Goal: Information Seeking & Learning: Learn about a topic

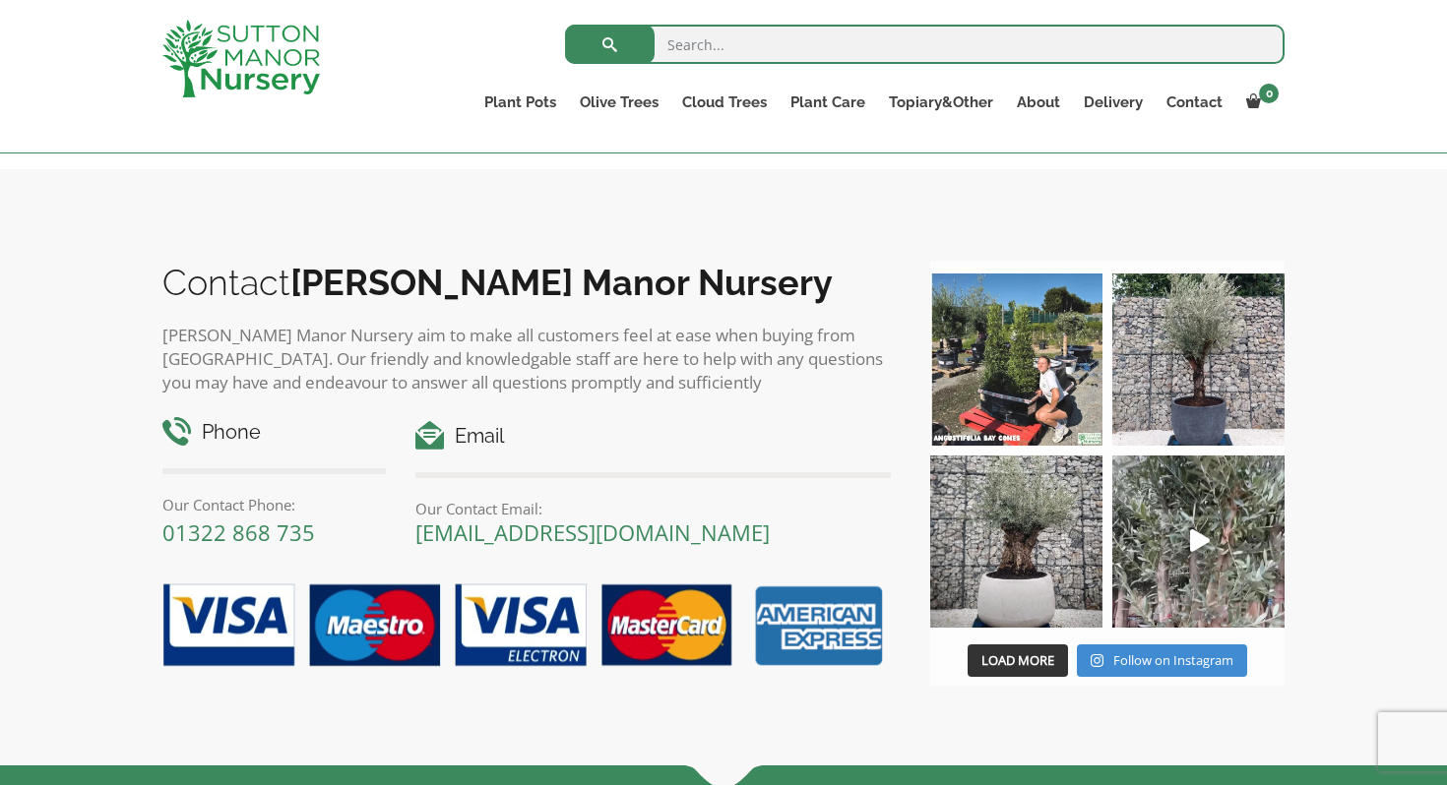
scroll to position [2180, 0]
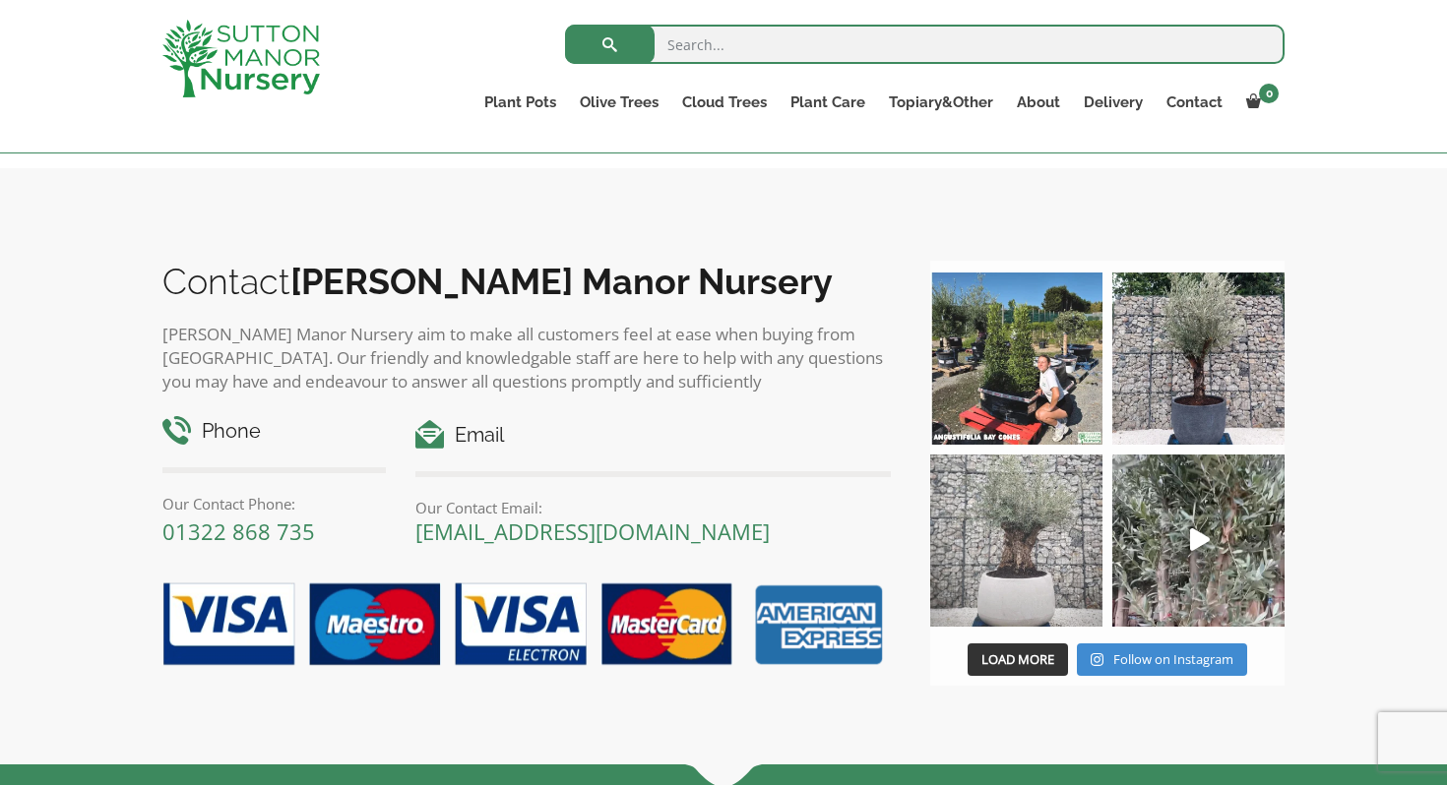
click at [1042, 566] on img at bounding box center [1016, 541] width 172 height 172
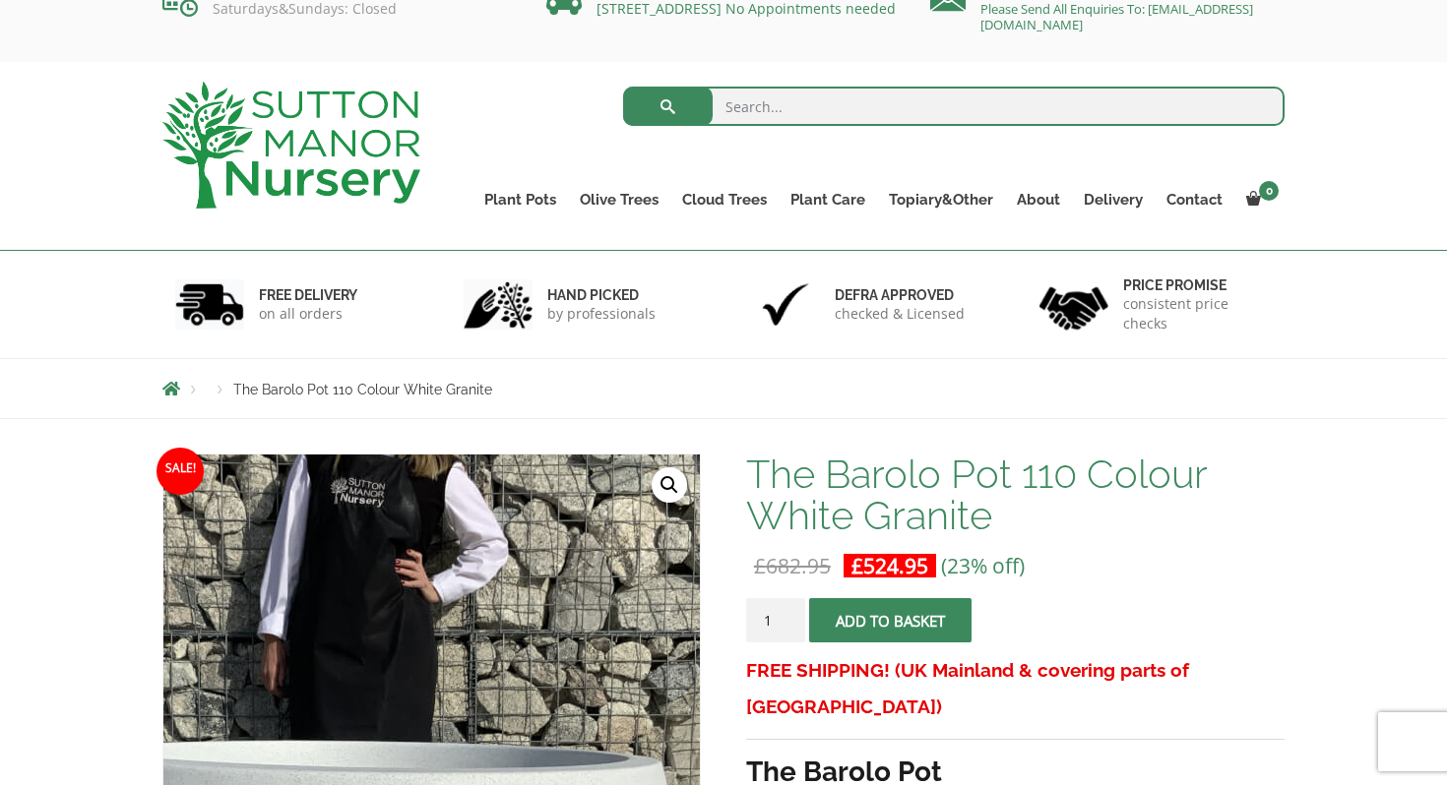
scroll to position [0, 0]
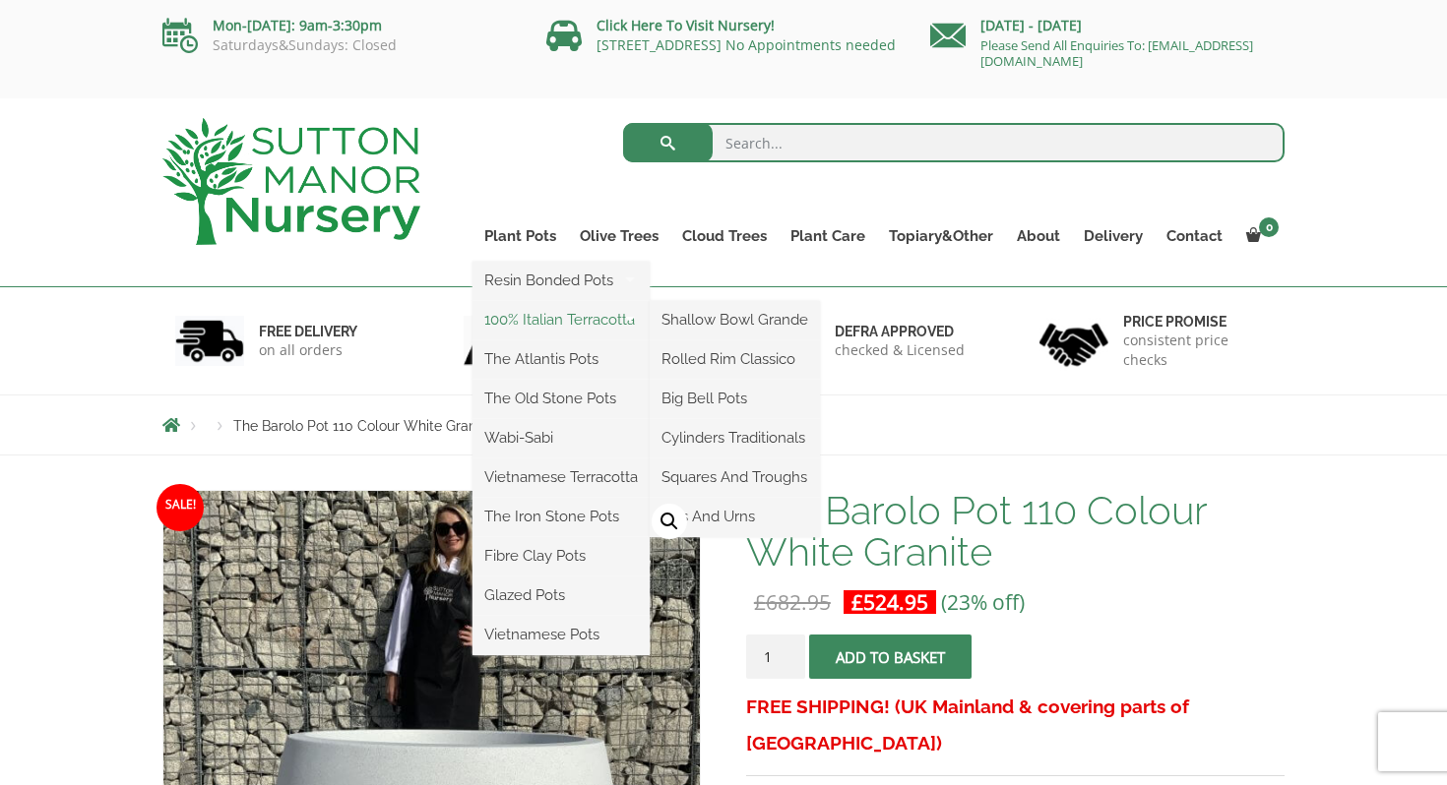
click at [570, 316] on link "100% Italian Terracotta" at bounding box center [560, 320] width 177 height 30
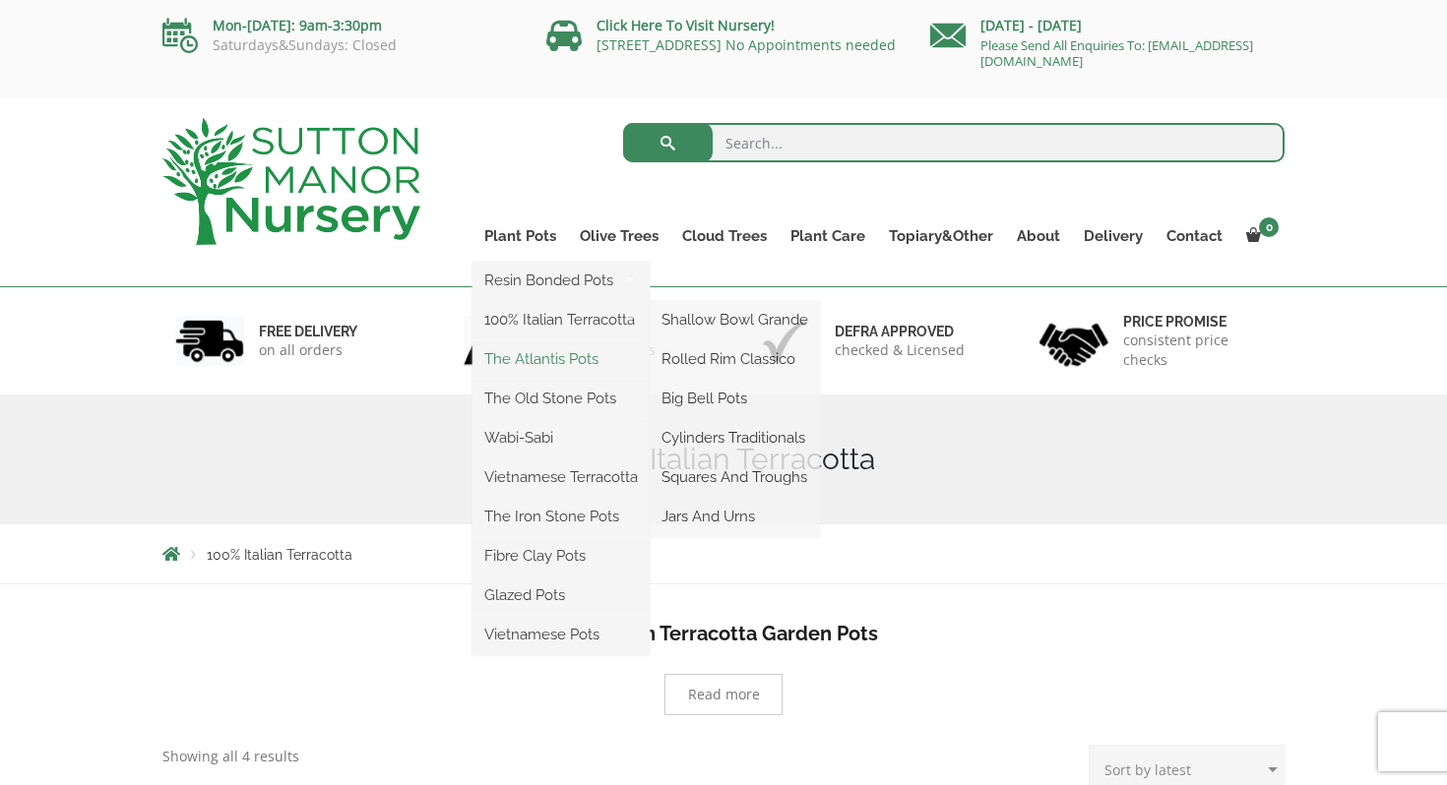
click at [542, 357] on link "The Atlantis Pots" at bounding box center [560, 359] width 177 height 30
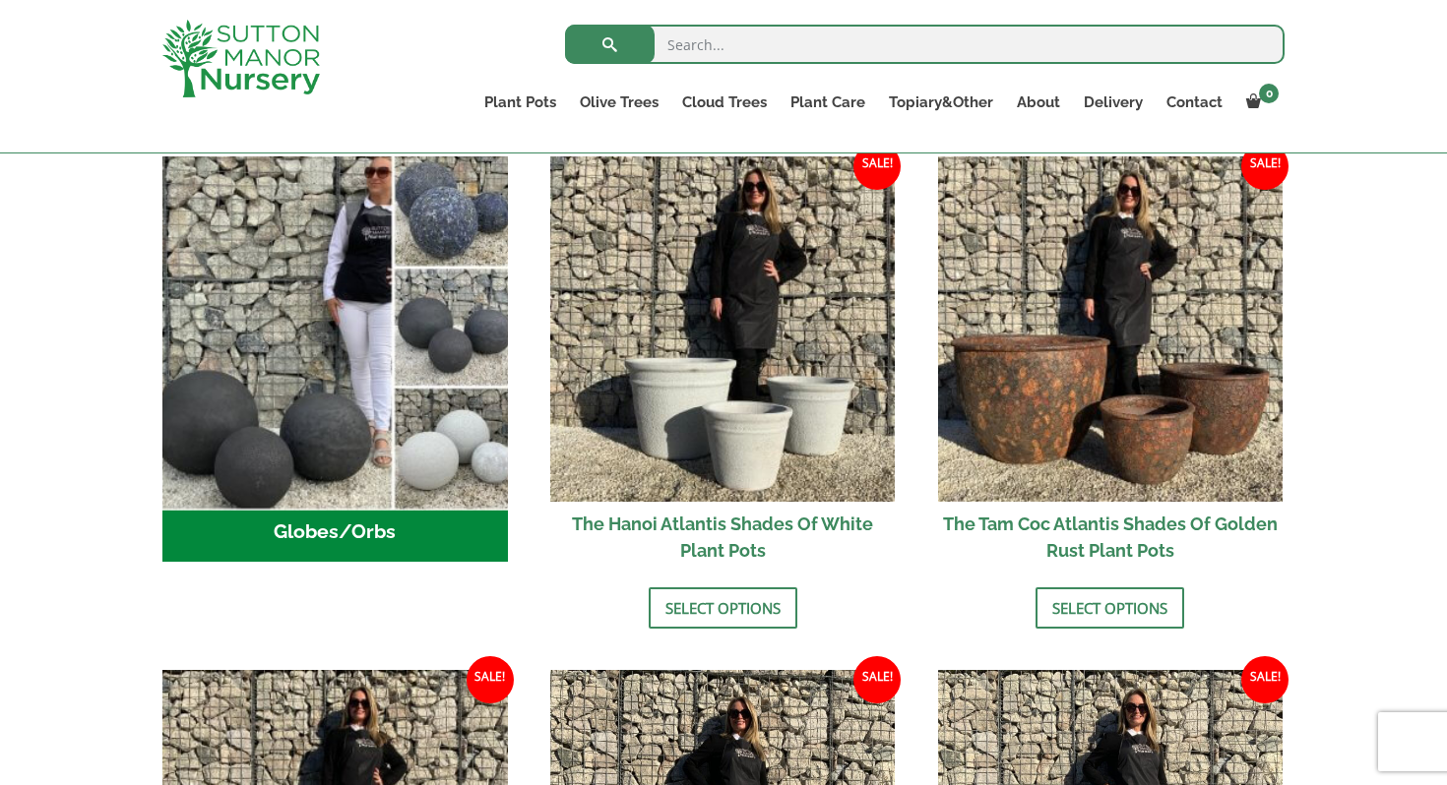
scroll to position [668, 0]
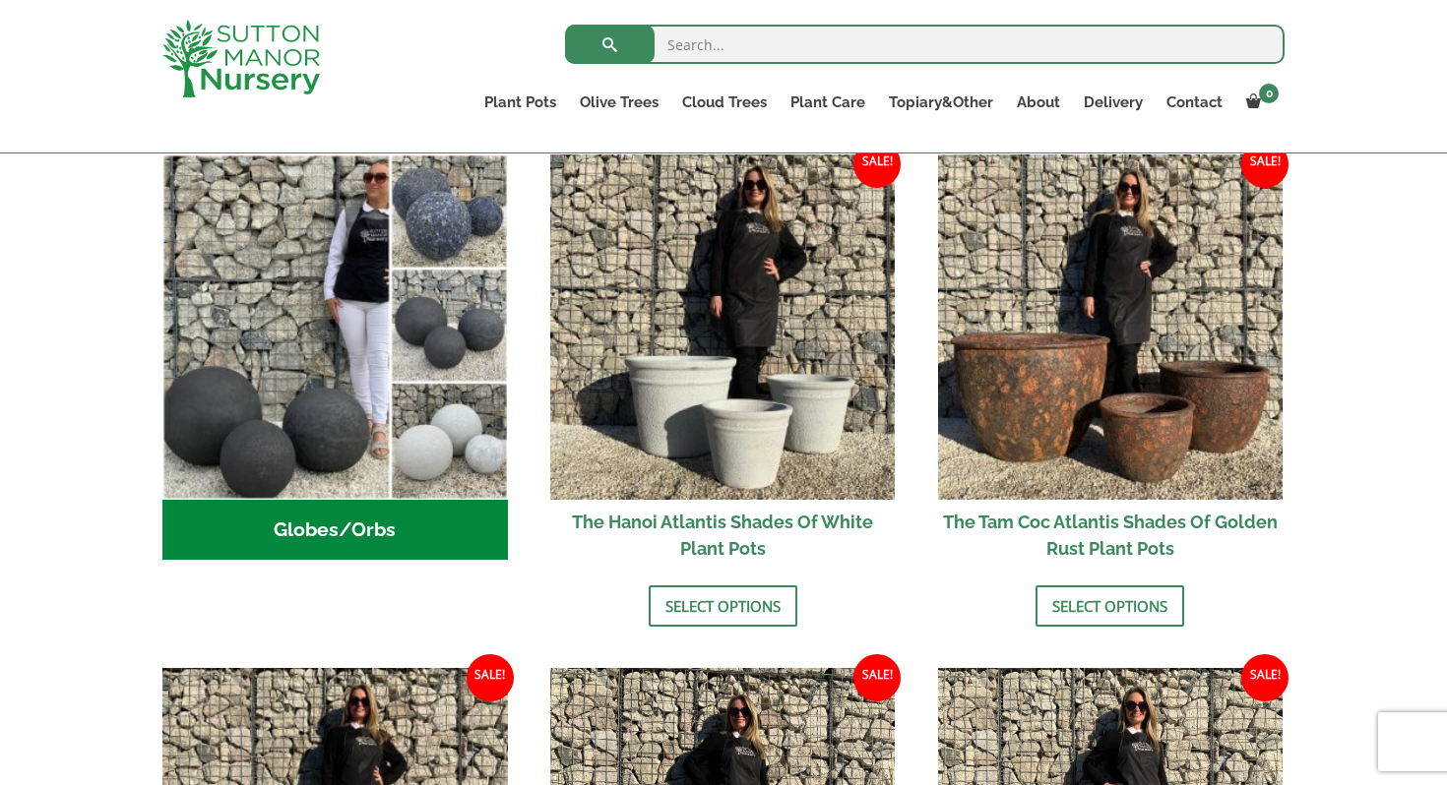
click at [339, 521] on h2 "Globes/Orbs (3)" at bounding box center [334, 530] width 345 height 61
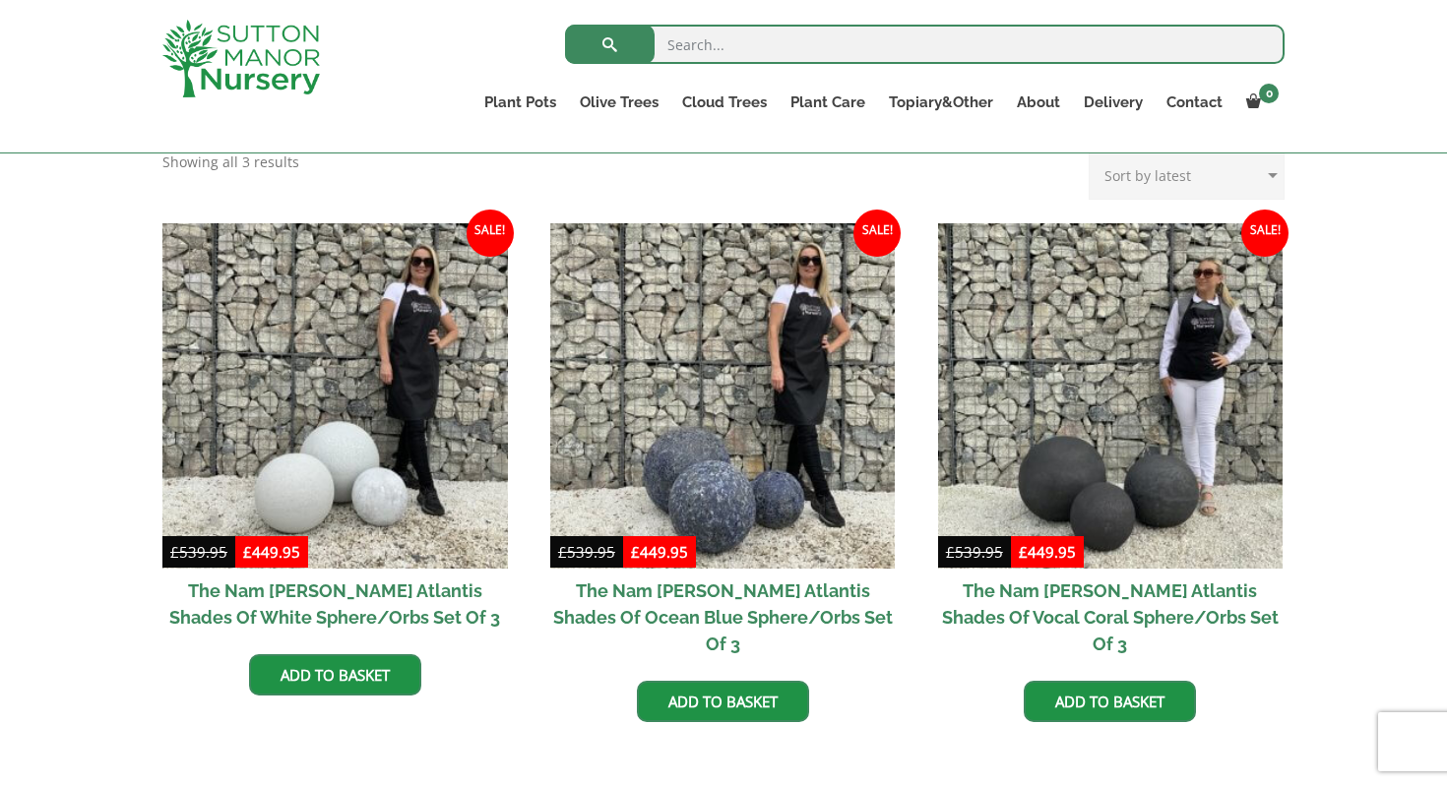
scroll to position [382, 0]
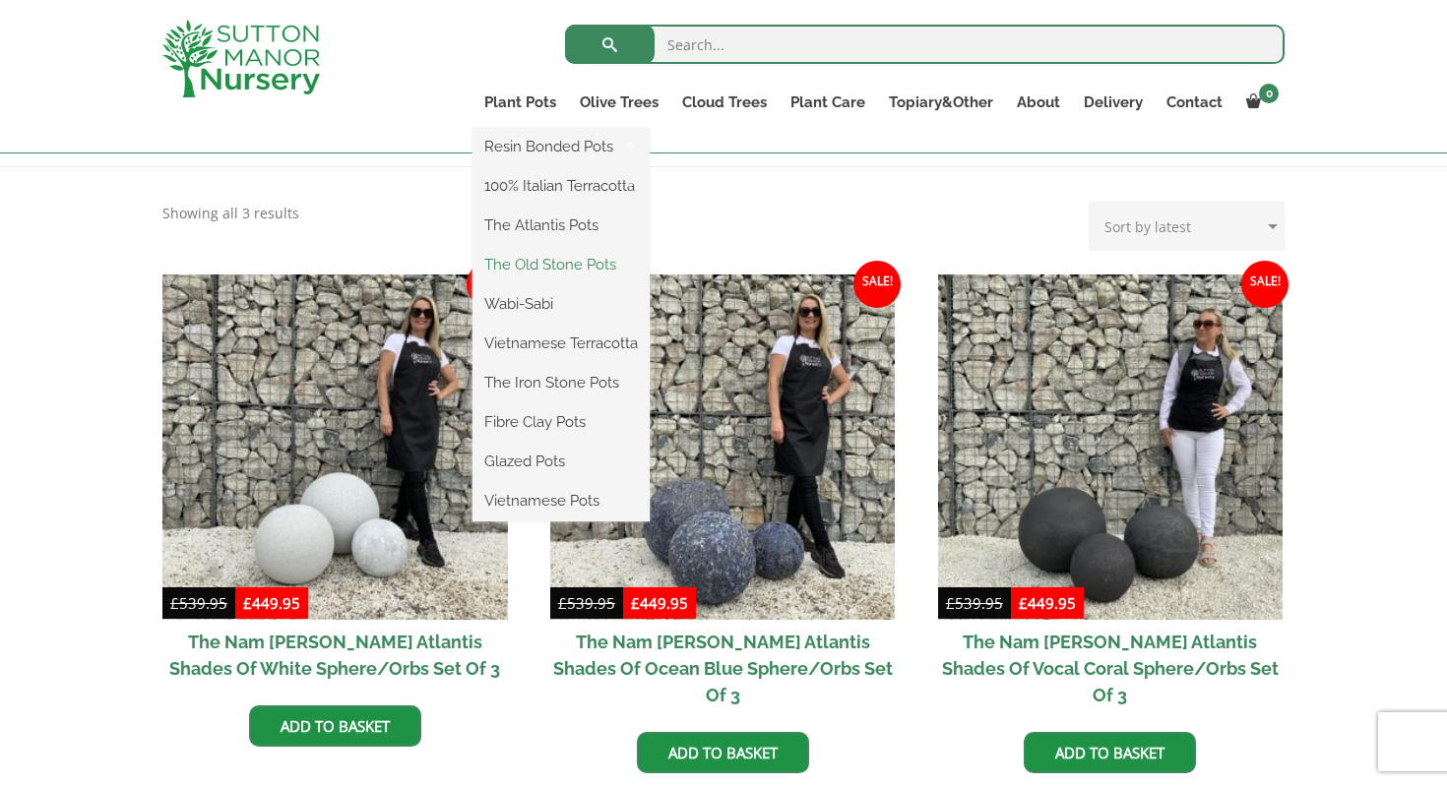
click at [574, 259] on link "The Old Stone Pots" at bounding box center [560, 265] width 177 height 30
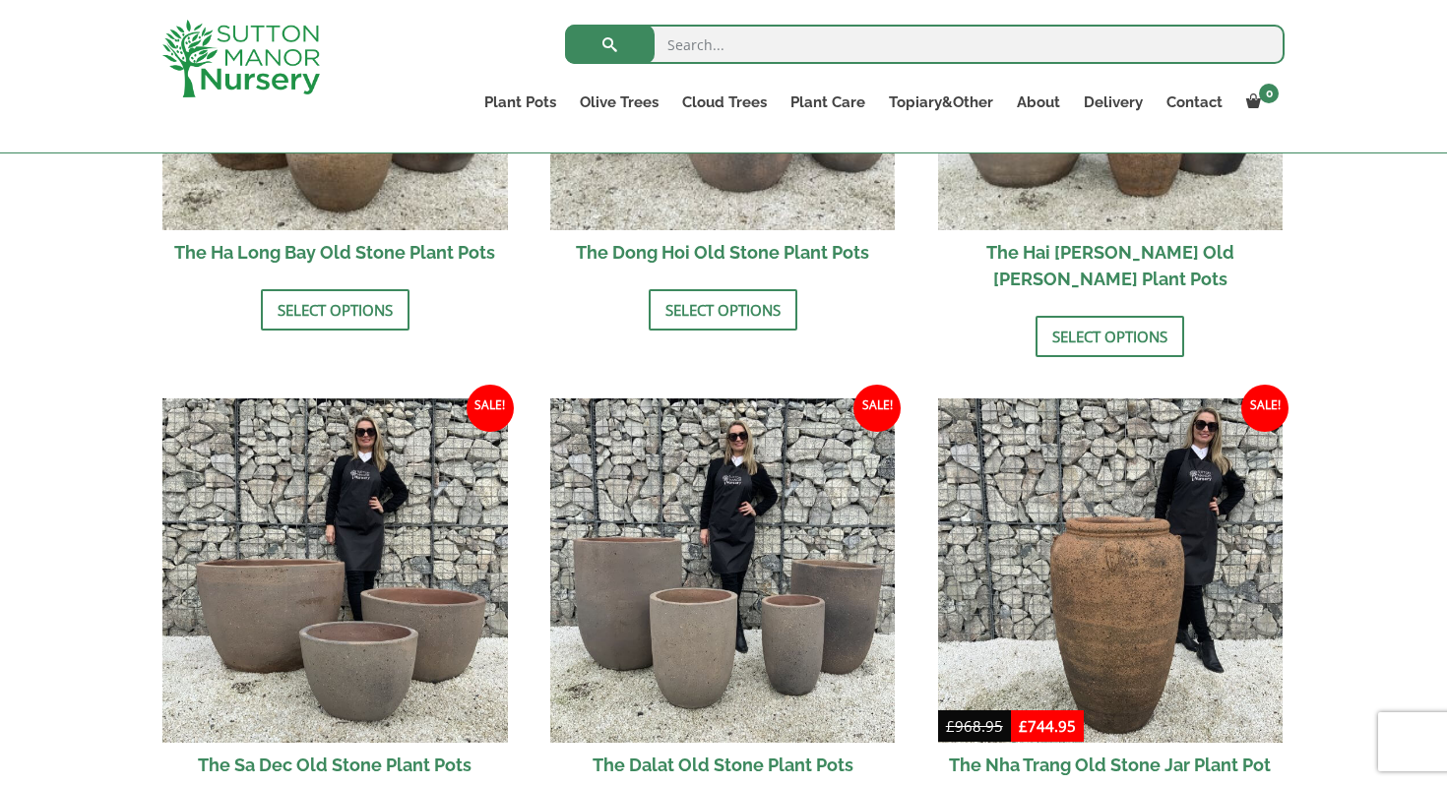
scroll to position [909, 0]
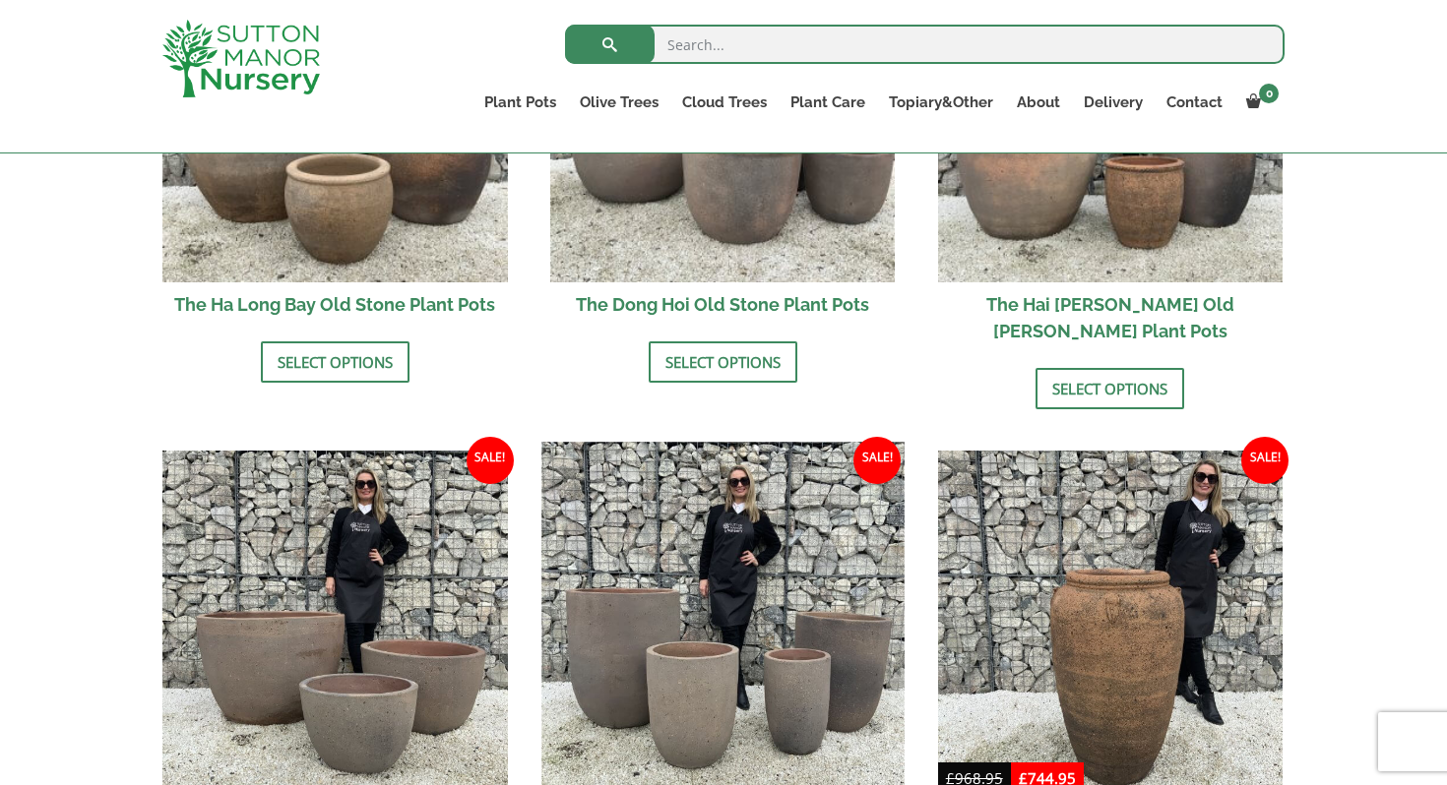
click at [727, 614] on img at bounding box center [722, 623] width 362 height 362
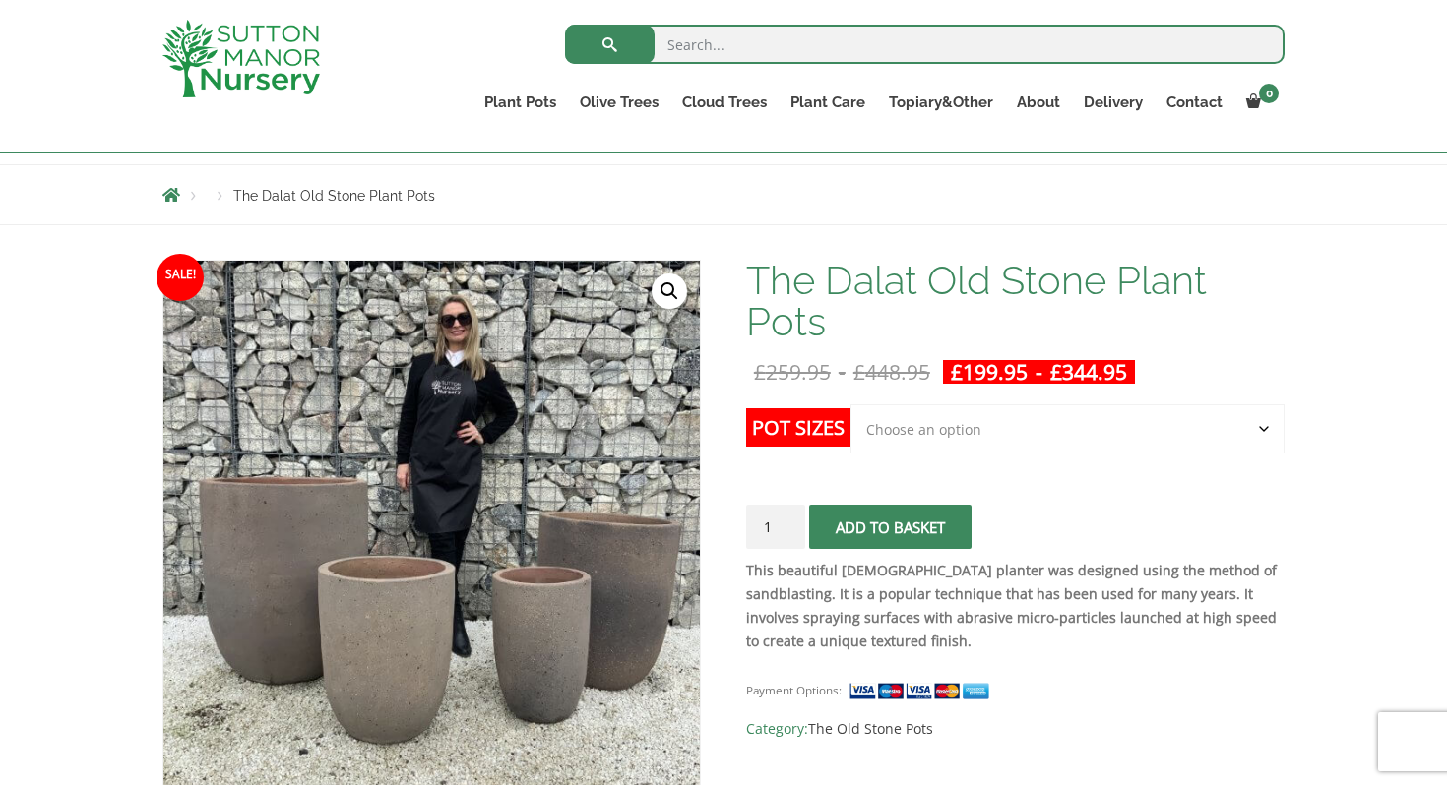
scroll to position [193, 0]
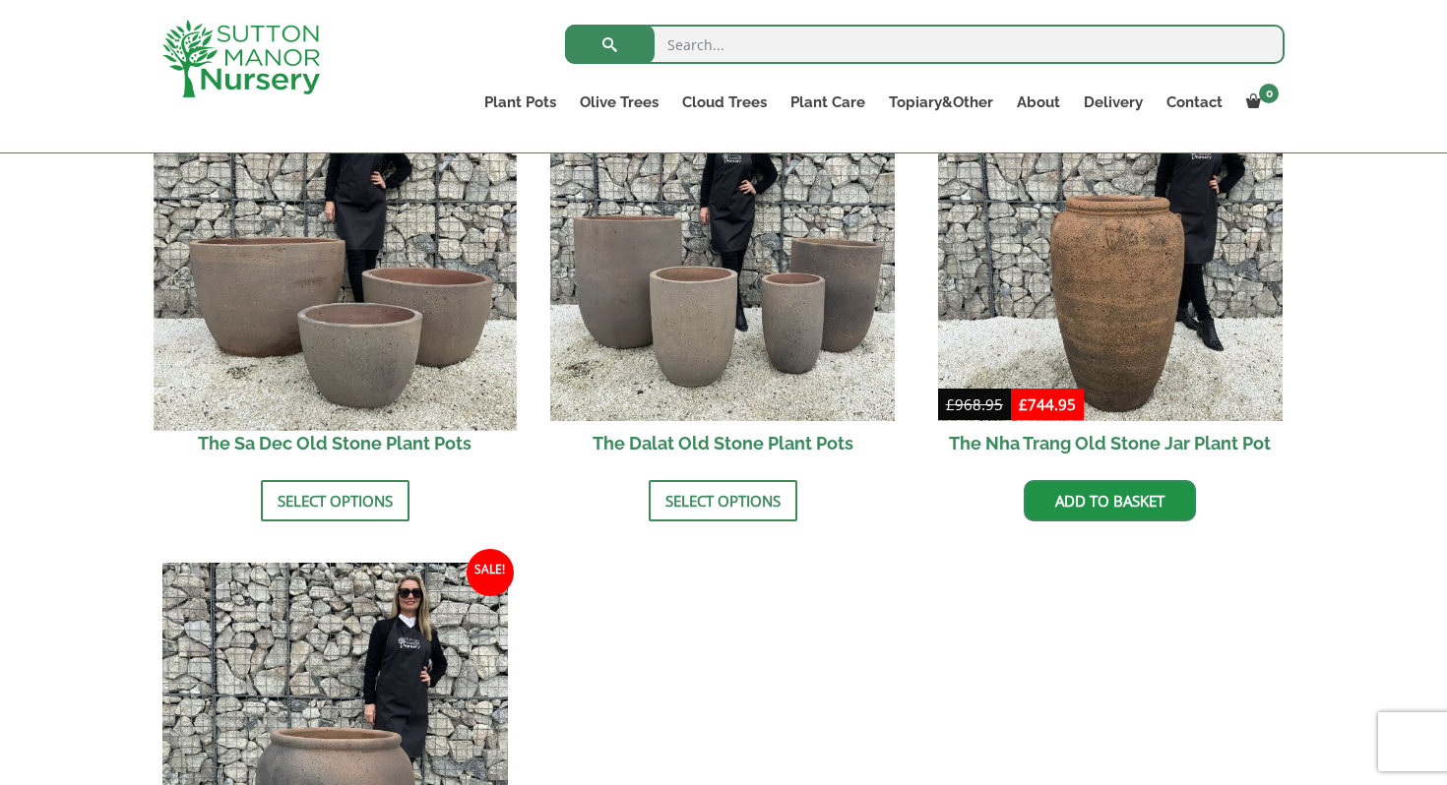
scroll to position [453, 0]
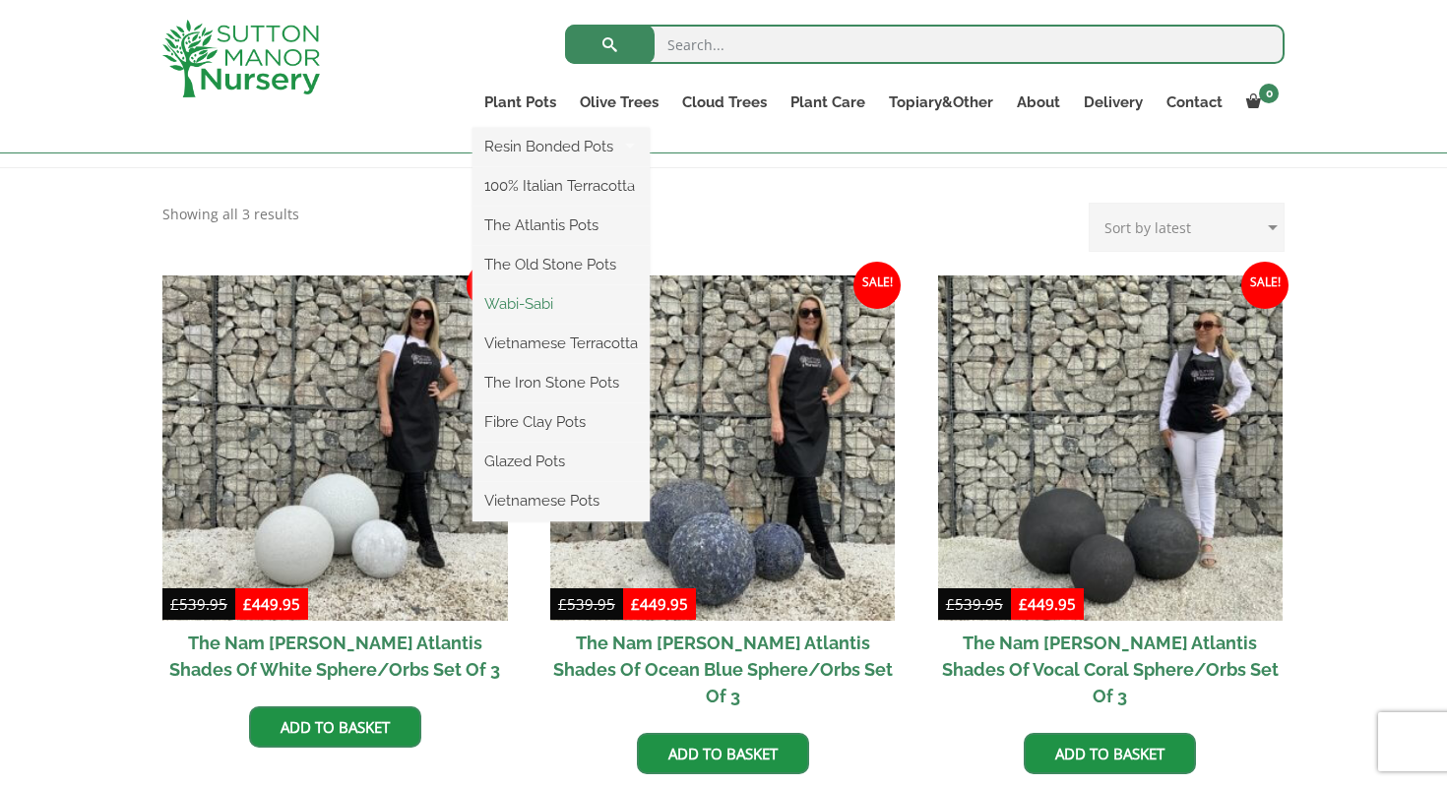
click at [549, 304] on link "Wabi-Sabi" at bounding box center [560, 304] width 177 height 30
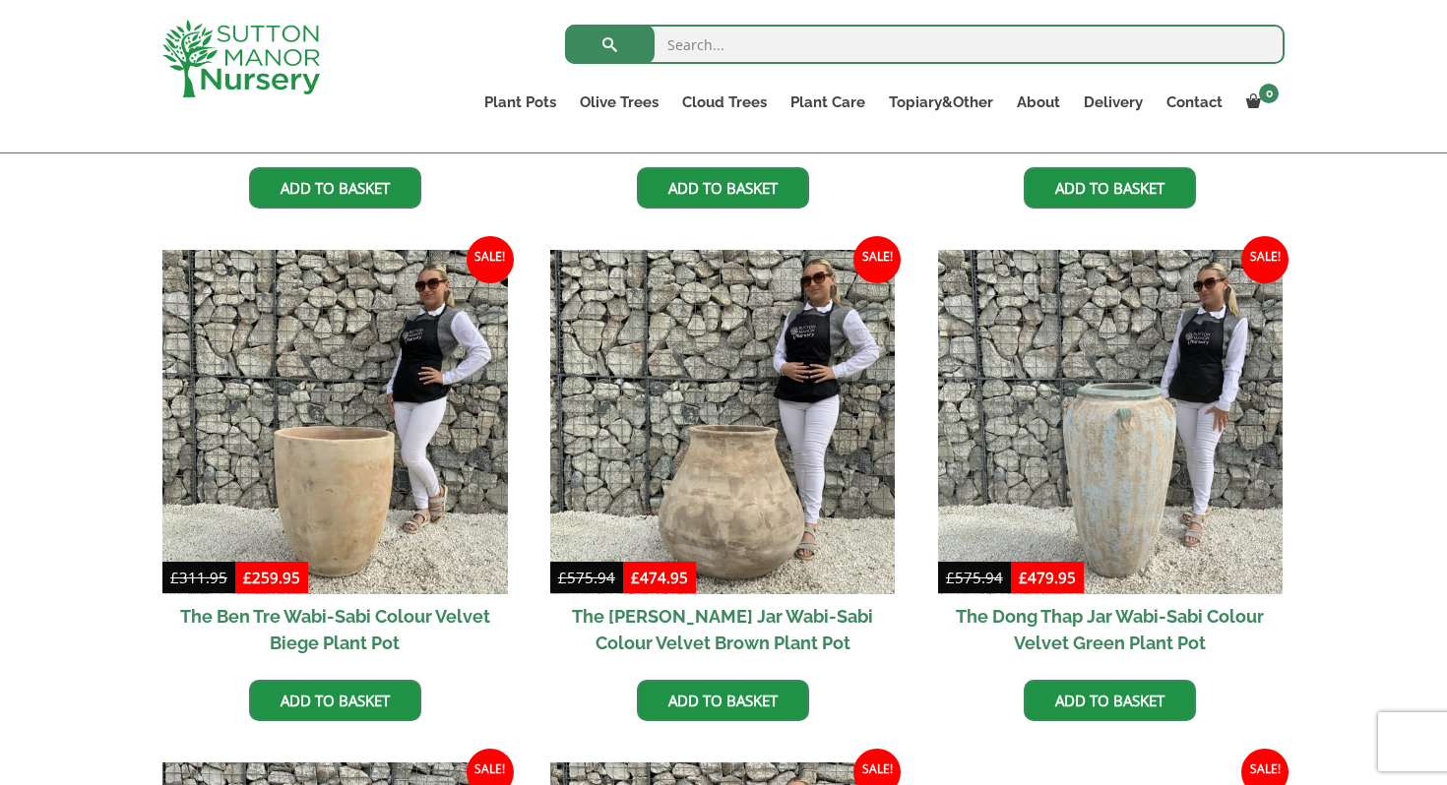
scroll to position [778, 0]
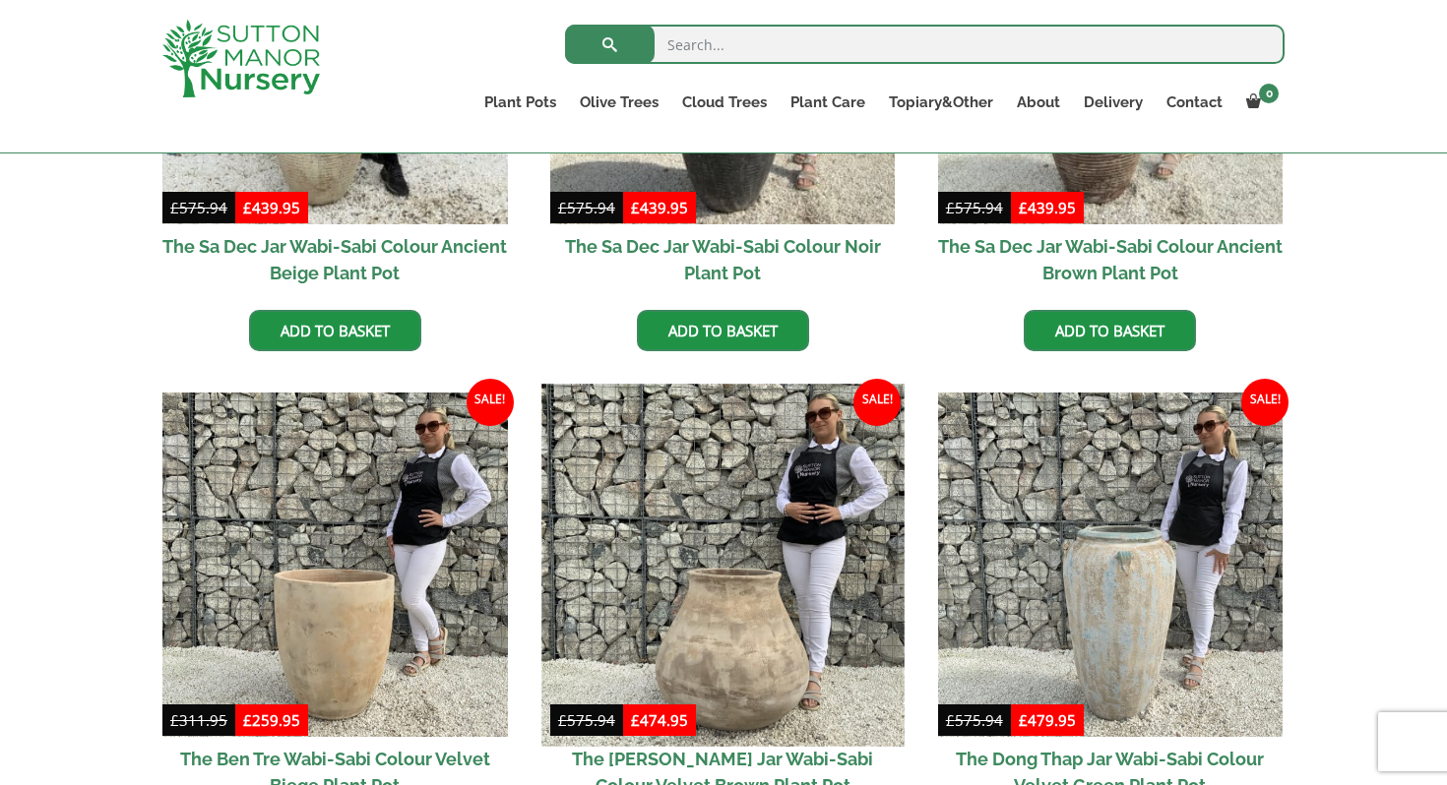
click at [795, 659] on img at bounding box center [722, 565] width 362 height 362
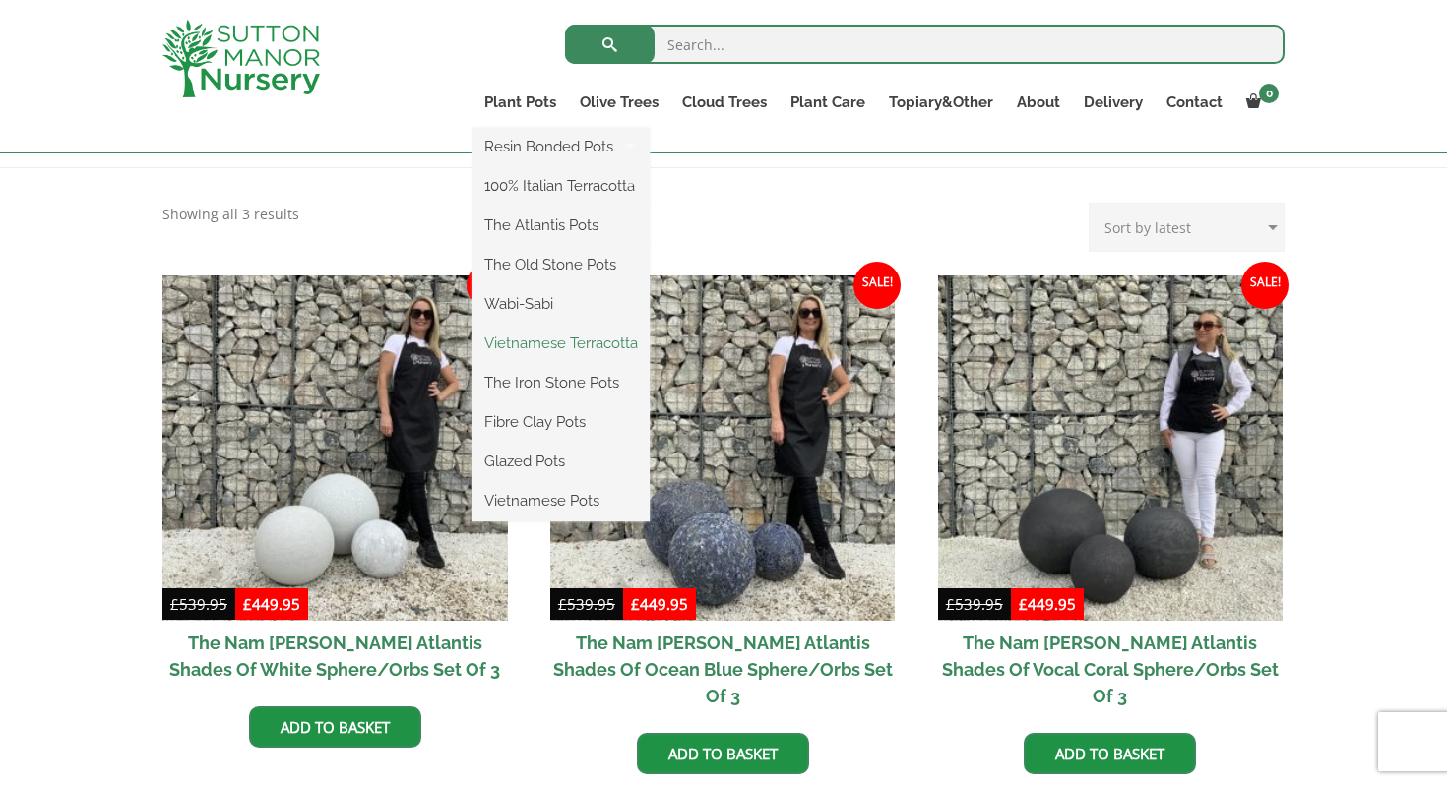
click at [547, 345] on link "Vietnamese Terracotta" at bounding box center [560, 344] width 177 height 30
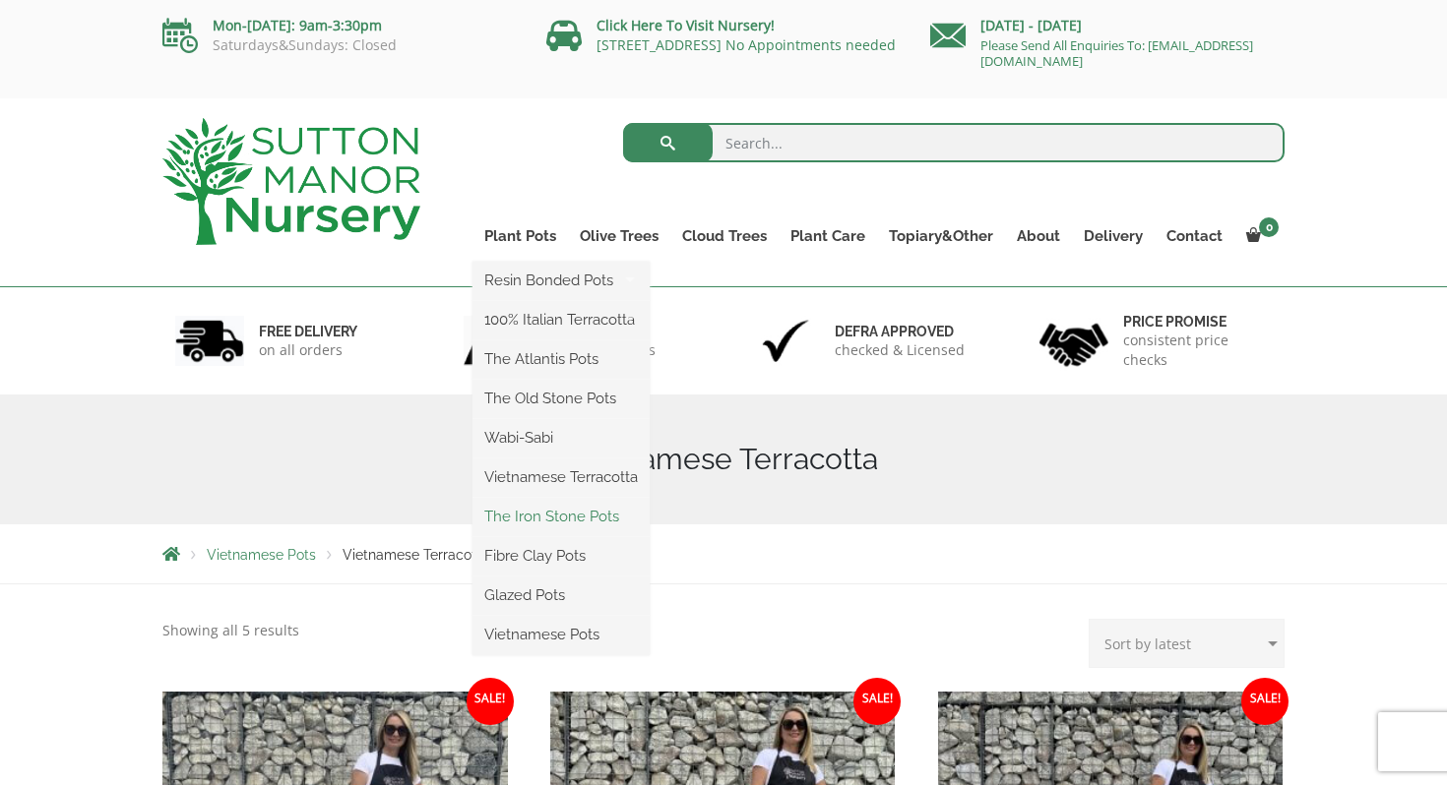
click at [560, 512] on link "The Iron Stone Pots" at bounding box center [560, 517] width 177 height 30
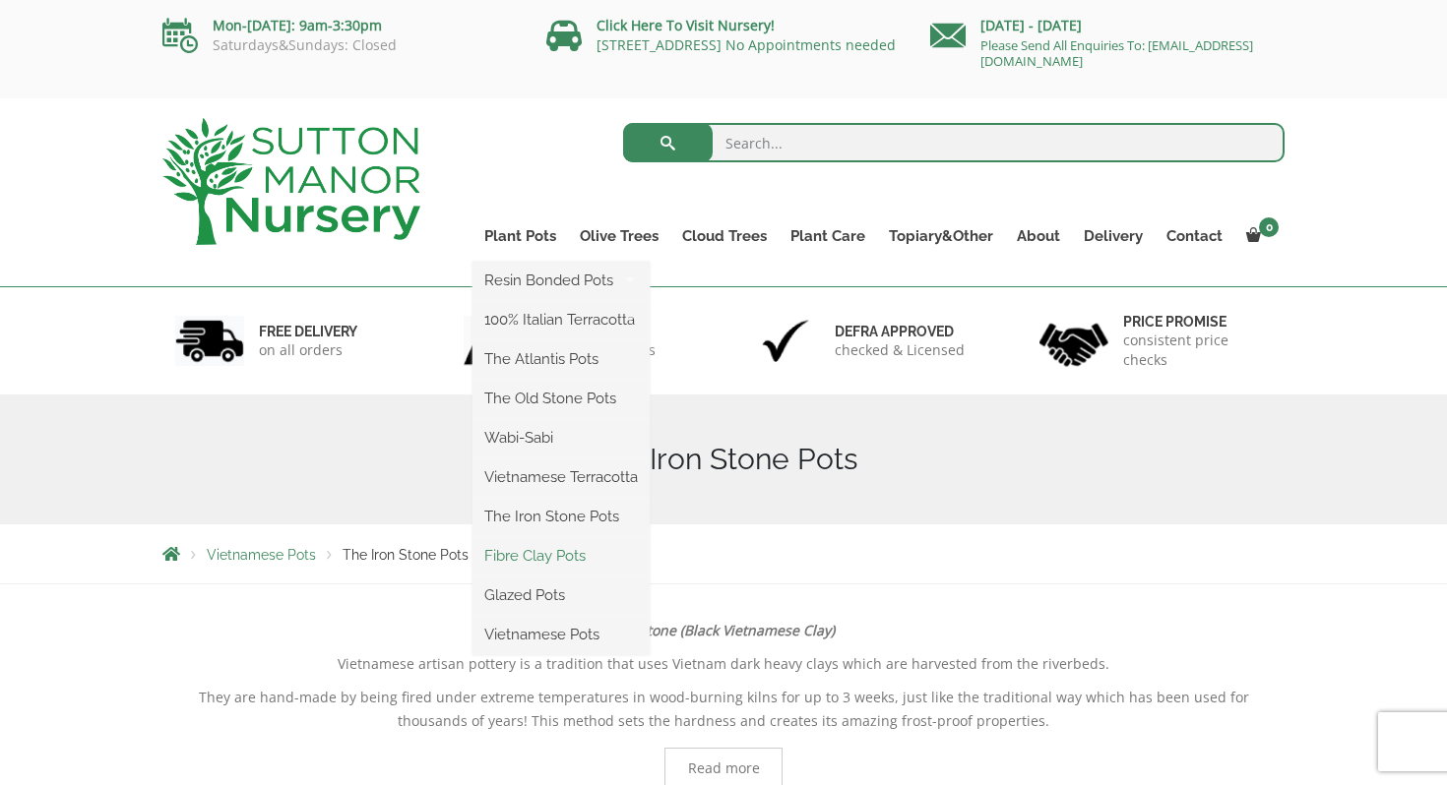
click at [534, 555] on link "Fibre Clay Pots" at bounding box center [560, 556] width 177 height 30
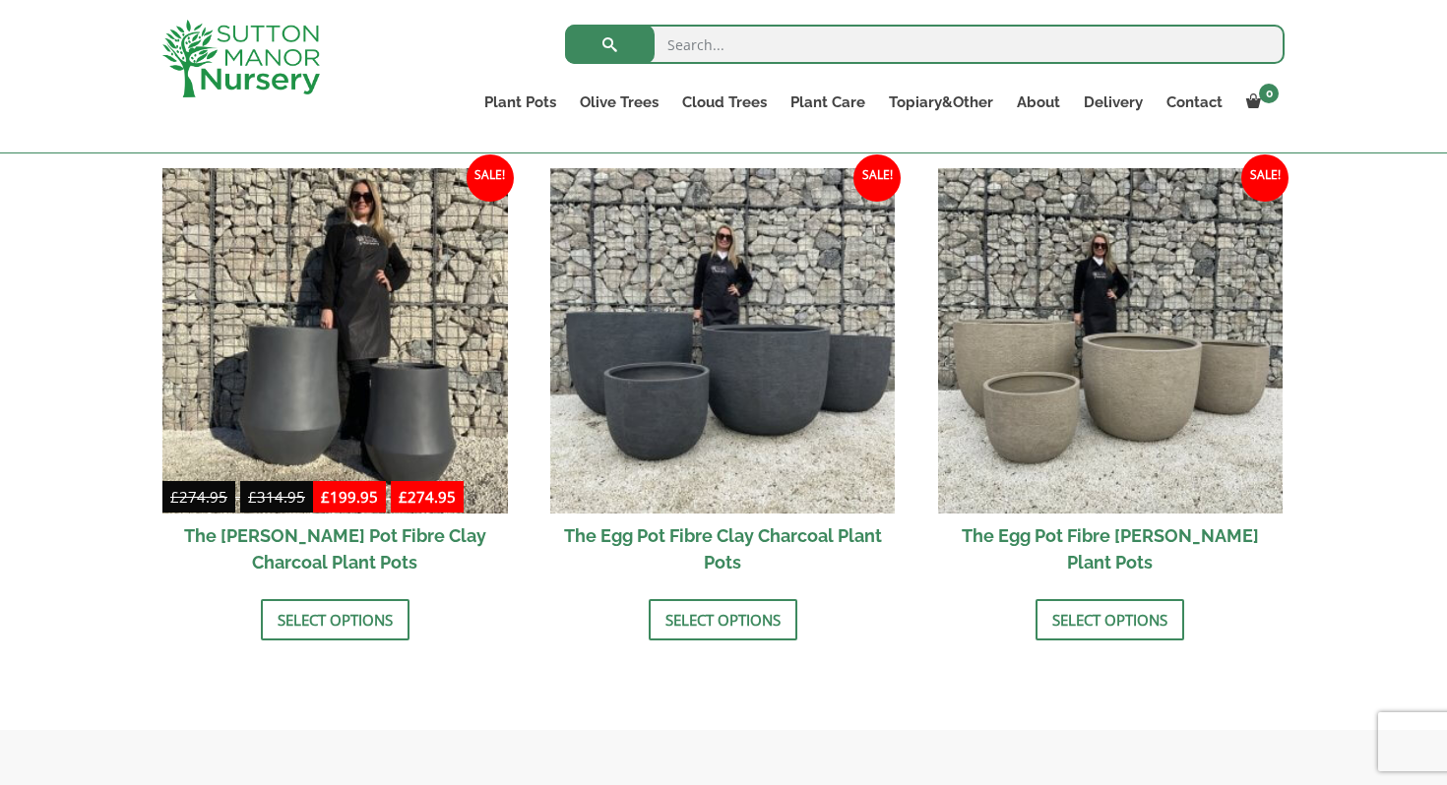
scroll to position [622, 0]
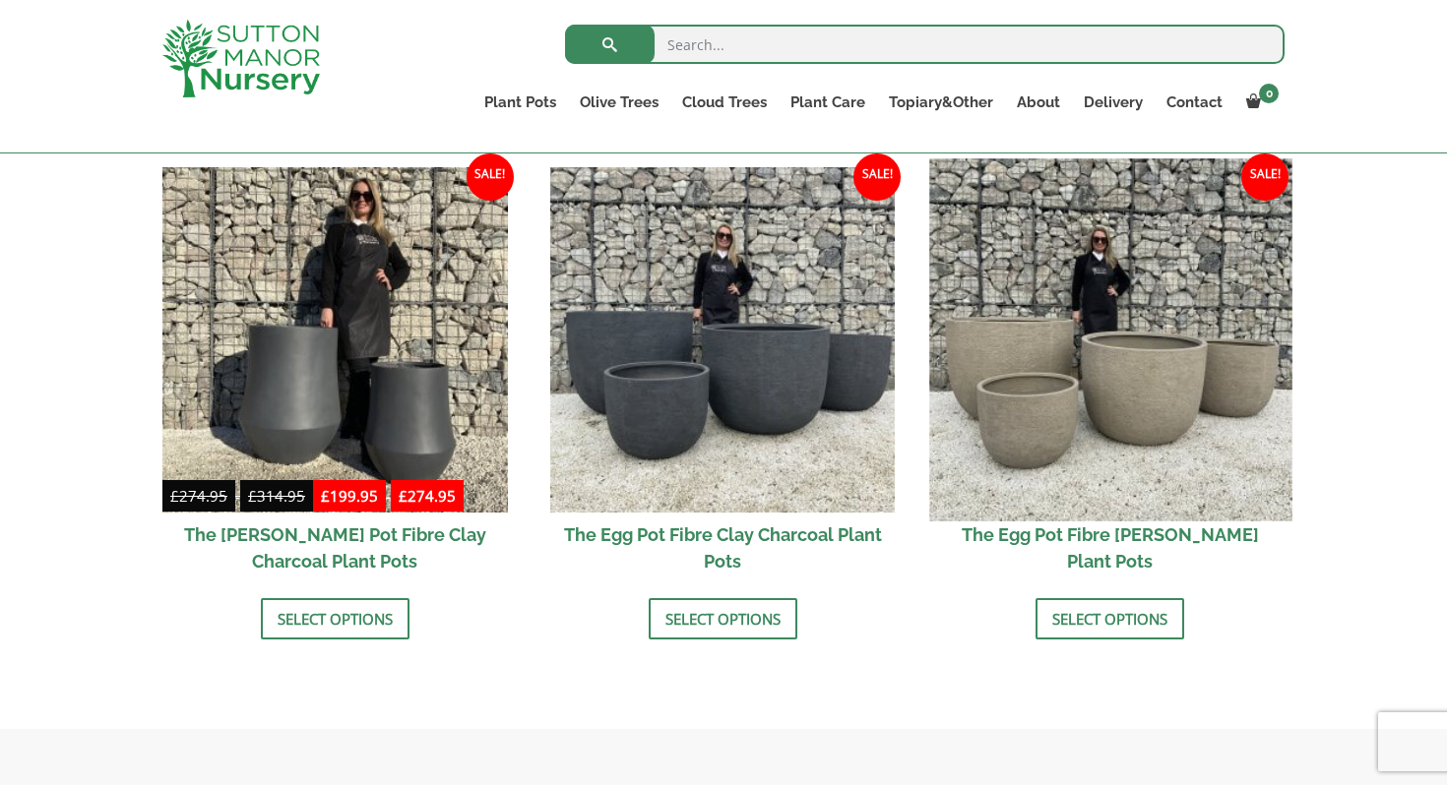
click at [1103, 341] on img at bounding box center [1110, 339] width 362 height 362
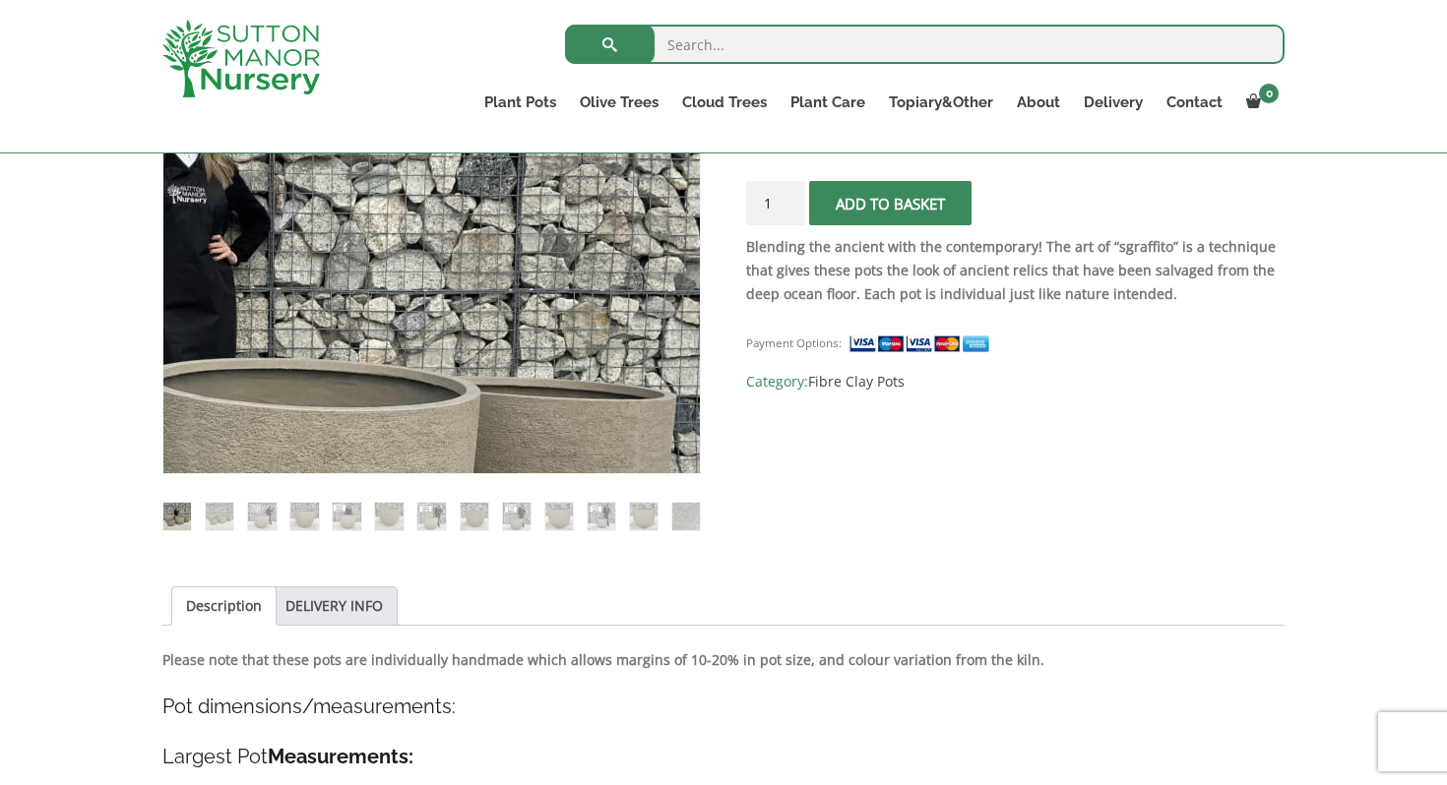
scroll to position [518, 0]
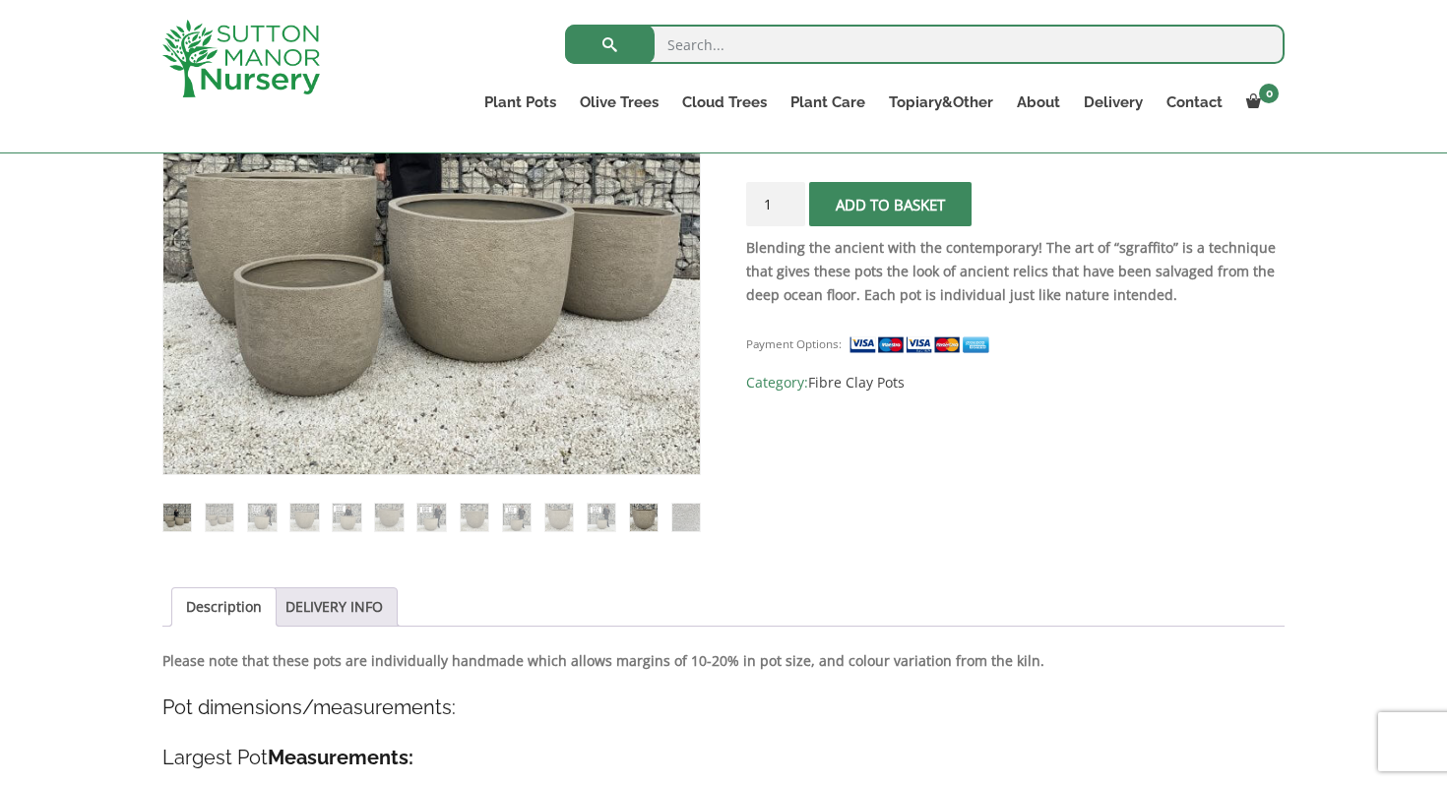
click at [645, 514] on img at bounding box center [644, 518] width 28 height 28
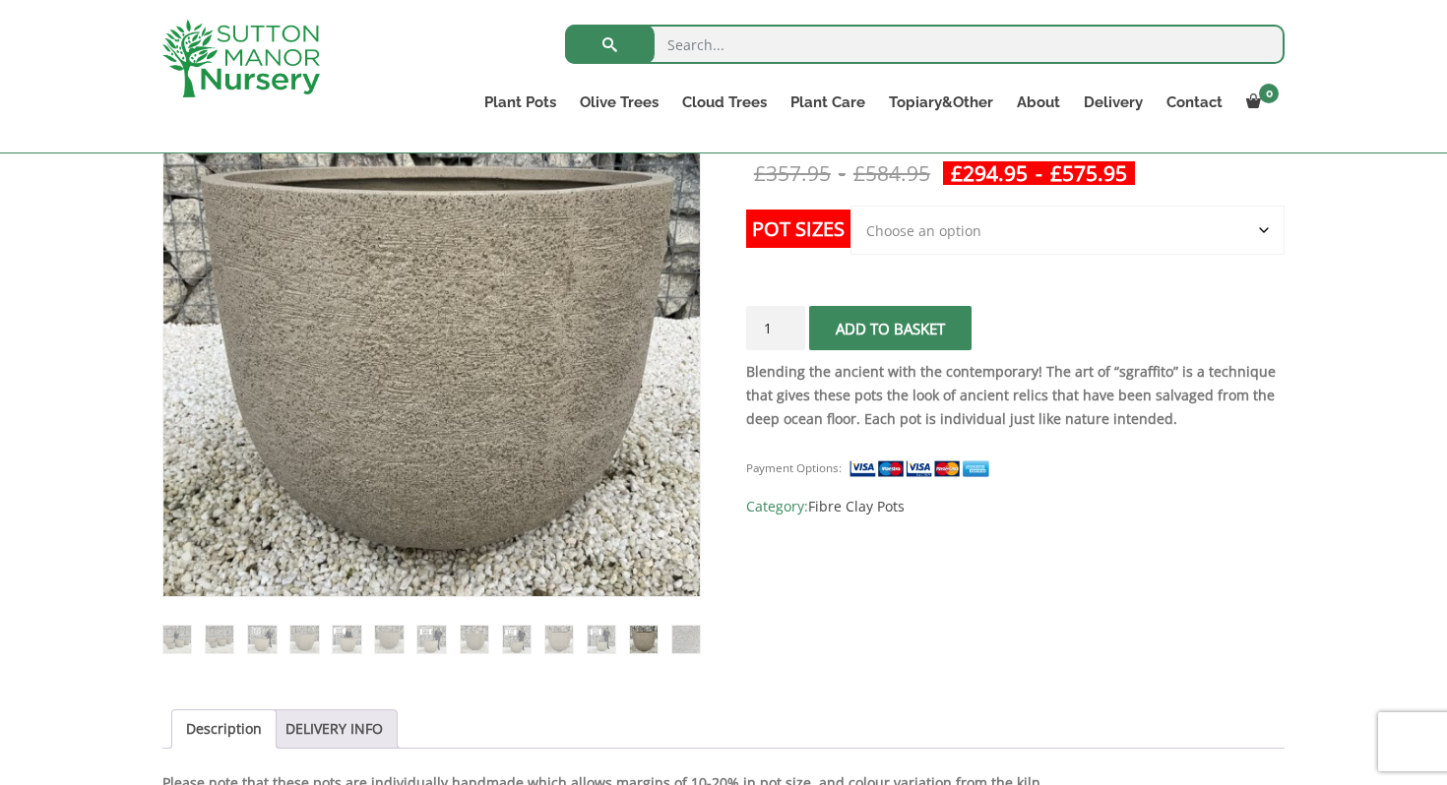
scroll to position [345, 0]
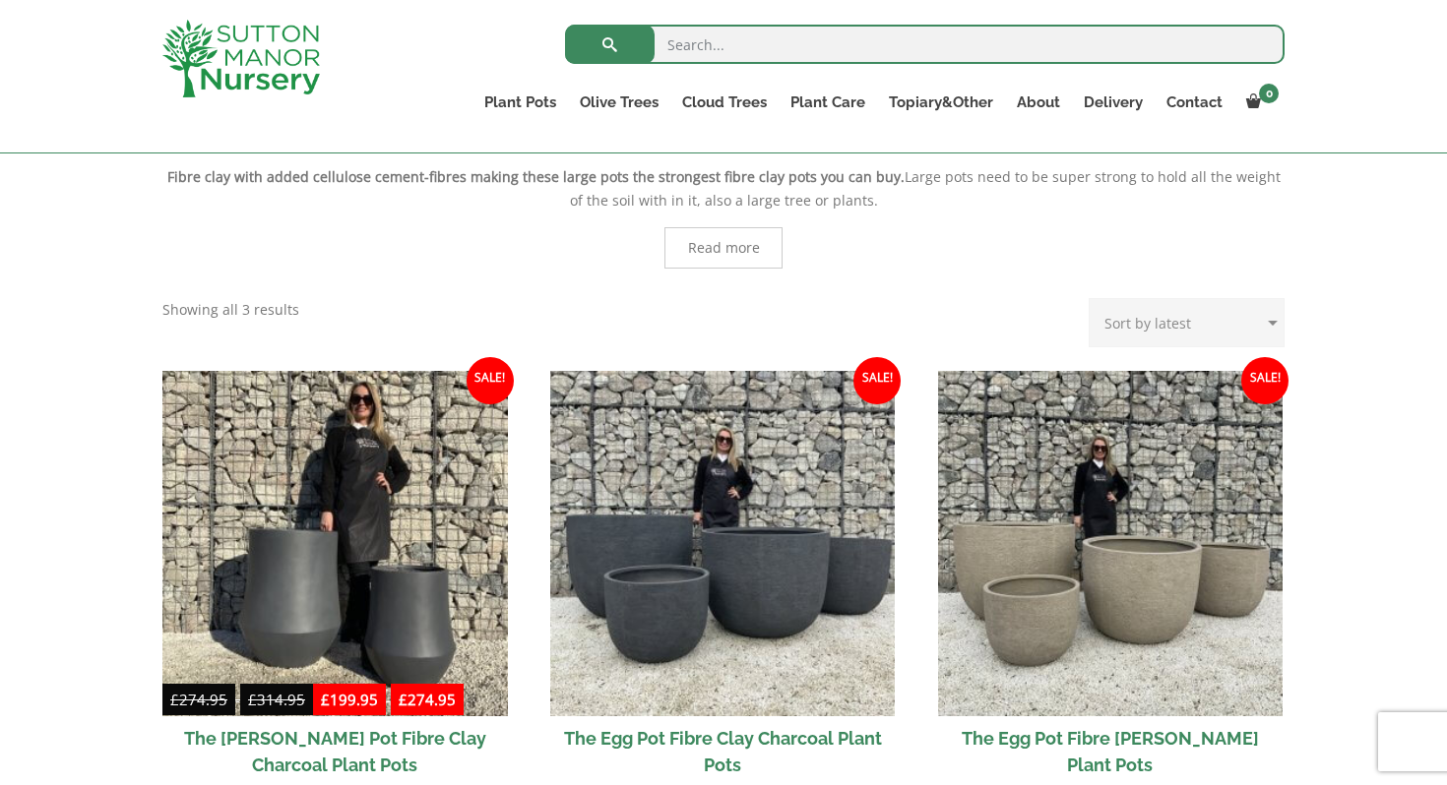
scroll to position [406, 0]
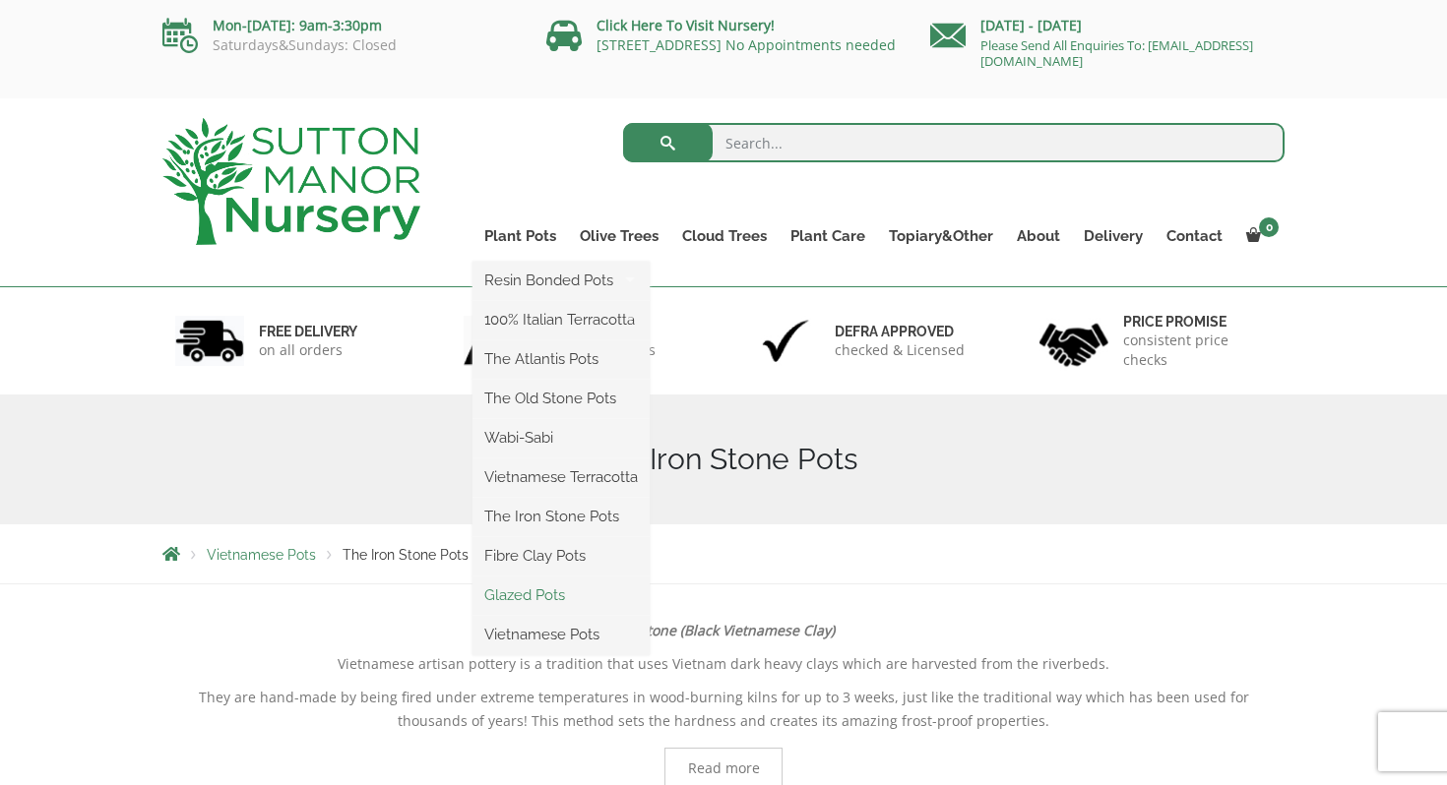
click at [553, 594] on link "Glazed Pots" at bounding box center [560, 596] width 177 height 30
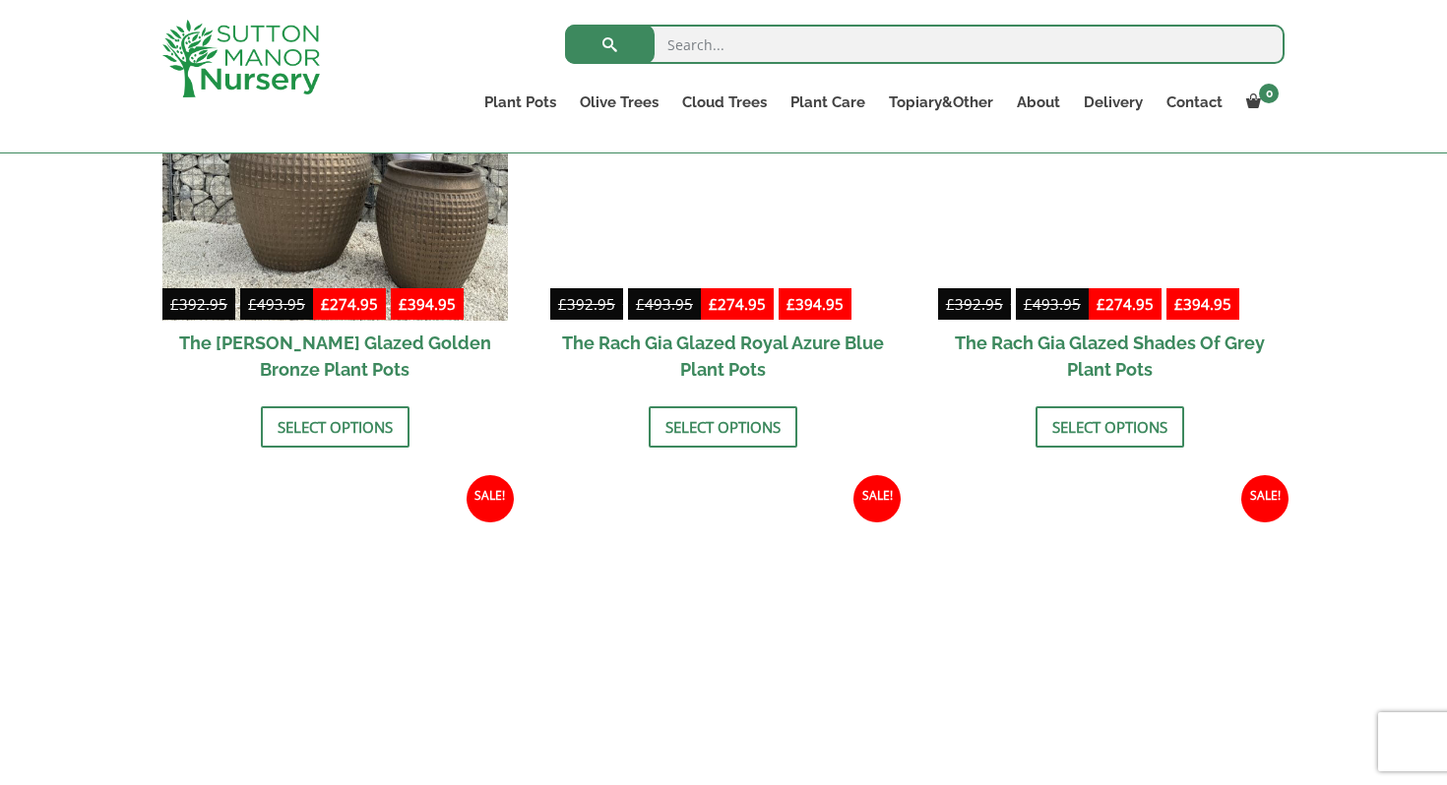
scroll to position [1174, 0]
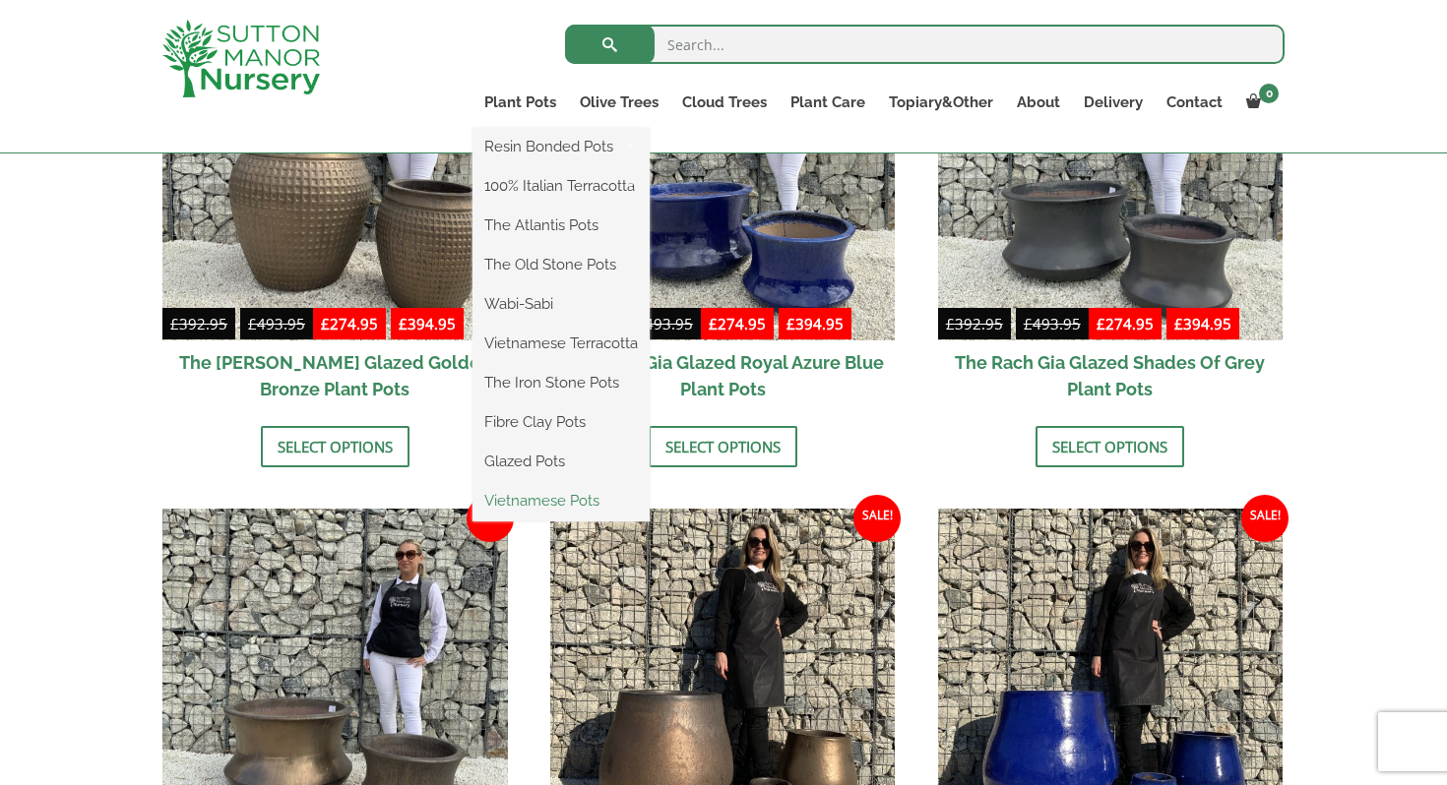
click at [553, 496] on link "Vietnamese Pots" at bounding box center [560, 501] width 177 height 30
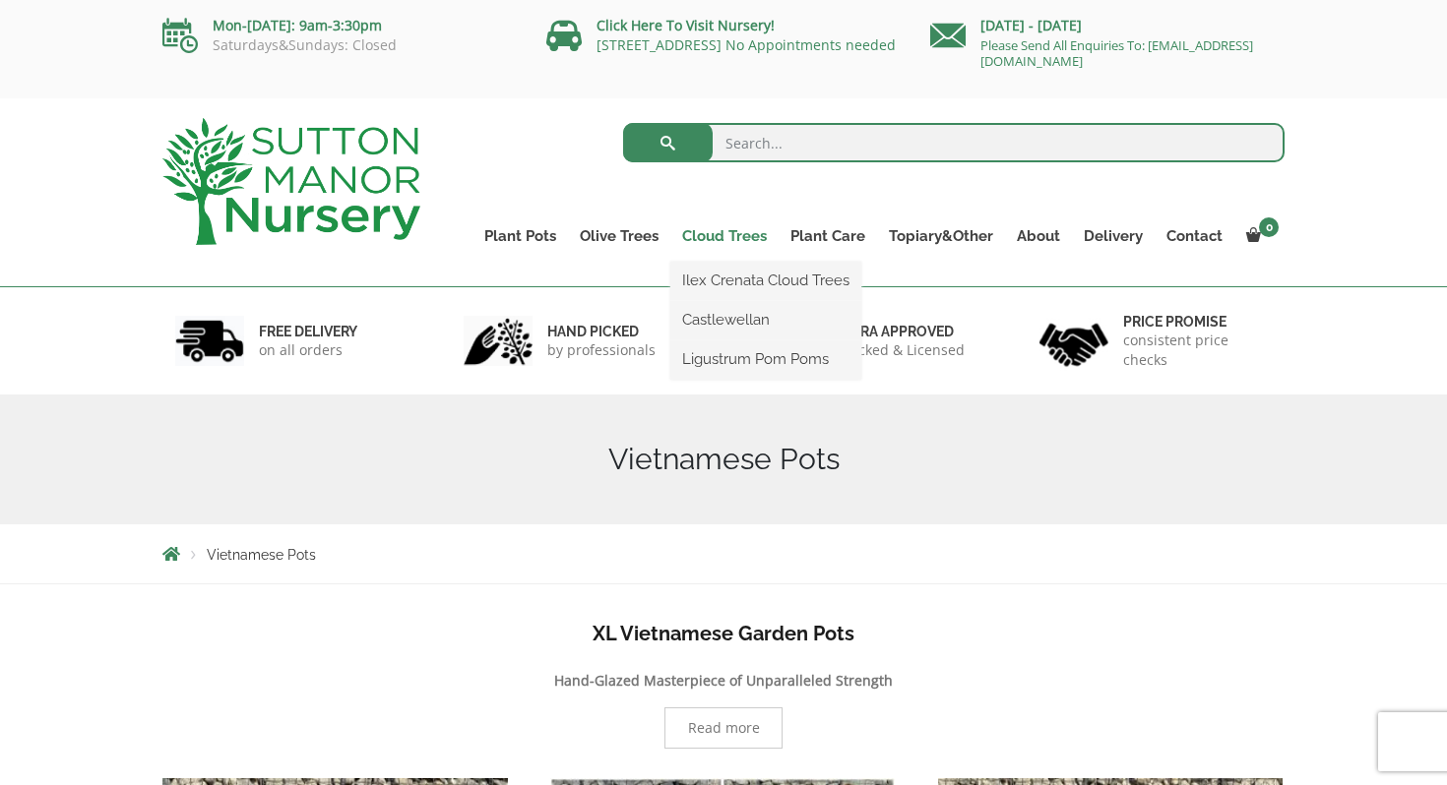
click at [727, 234] on link "Cloud Trees" at bounding box center [724, 236] width 108 height 28
click at [738, 281] on link "Ilex Crenata Cloud Trees" at bounding box center [765, 281] width 191 height 30
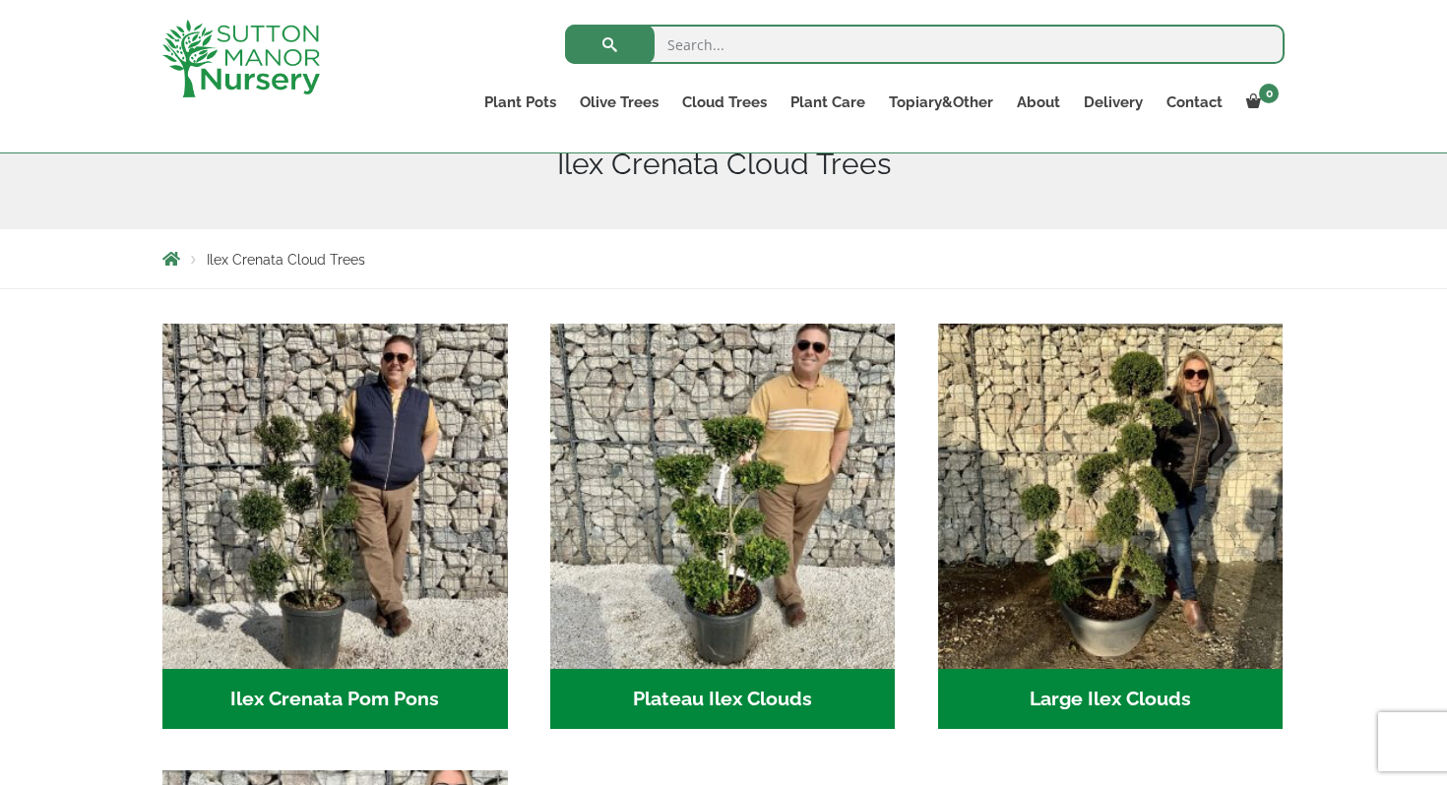
scroll to position [230, 0]
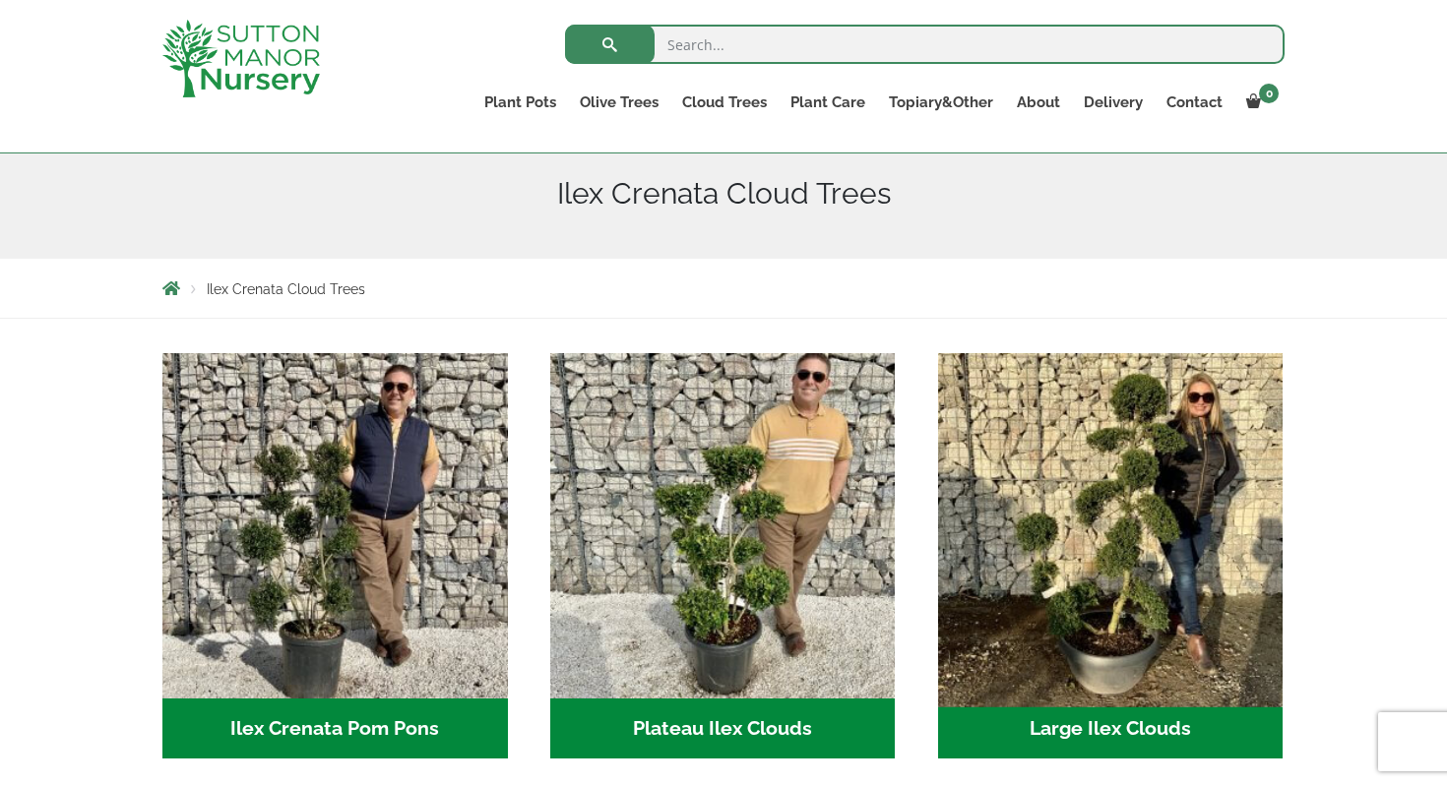
click at [1093, 521] on img "Visit product category Large Ilex Clouds" at bounding box center [1110, 525] width 362 height 362
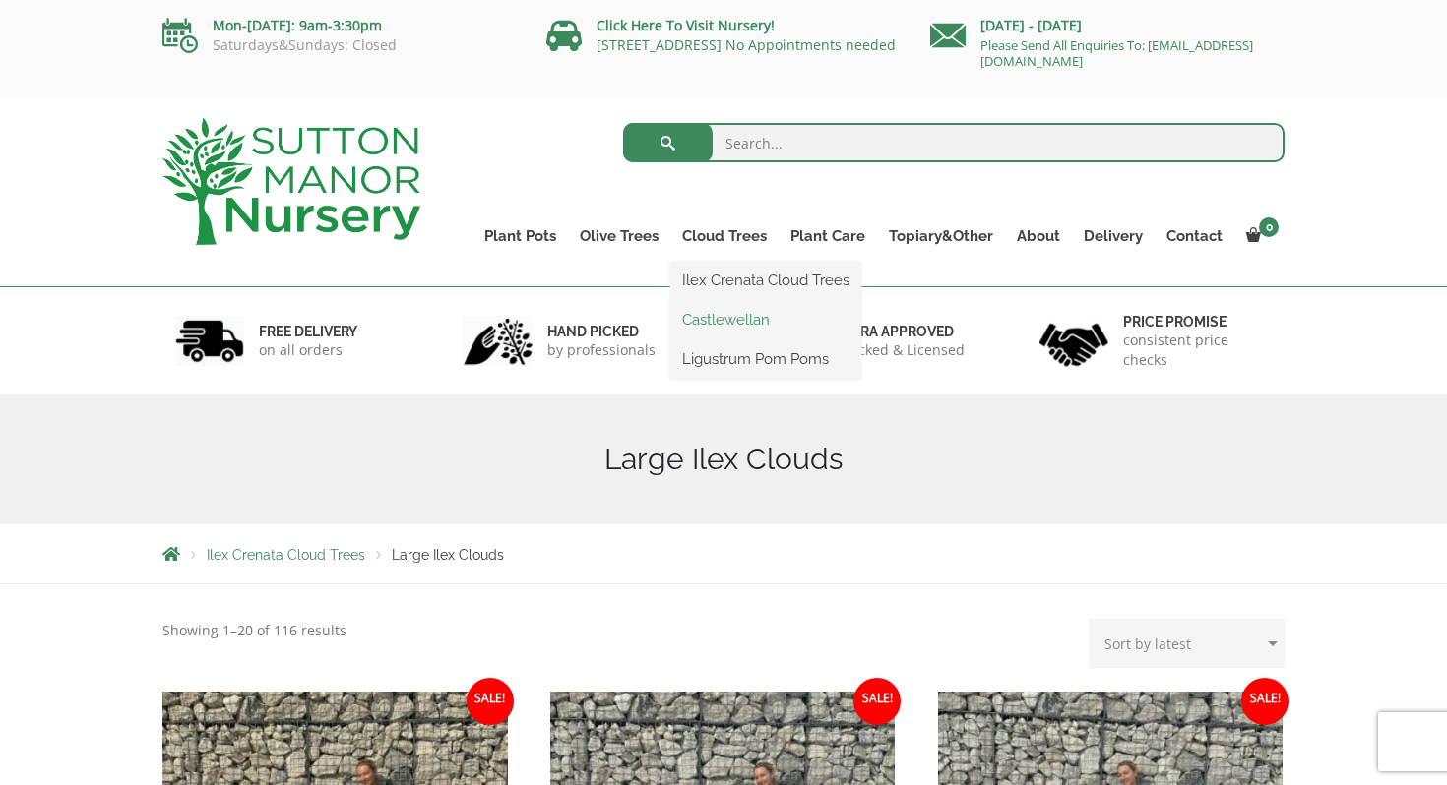
click at [724, 315] on link "Castlewellan" at bounding box center [765, 320] width 191 height 30
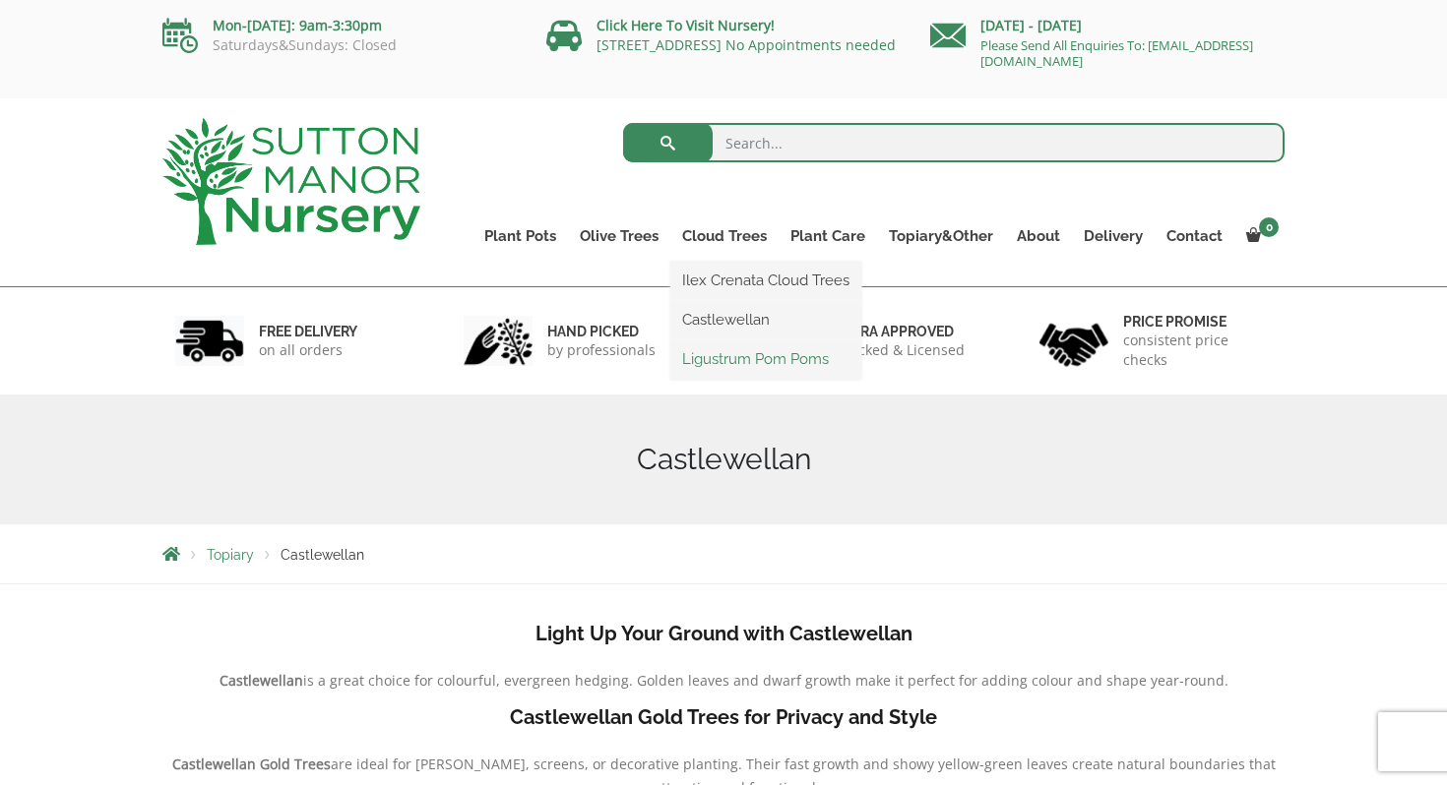
click at [741, 359] on link "Ligustrum Pom Poms" at bounding box center [765, 359] width 191 height 30
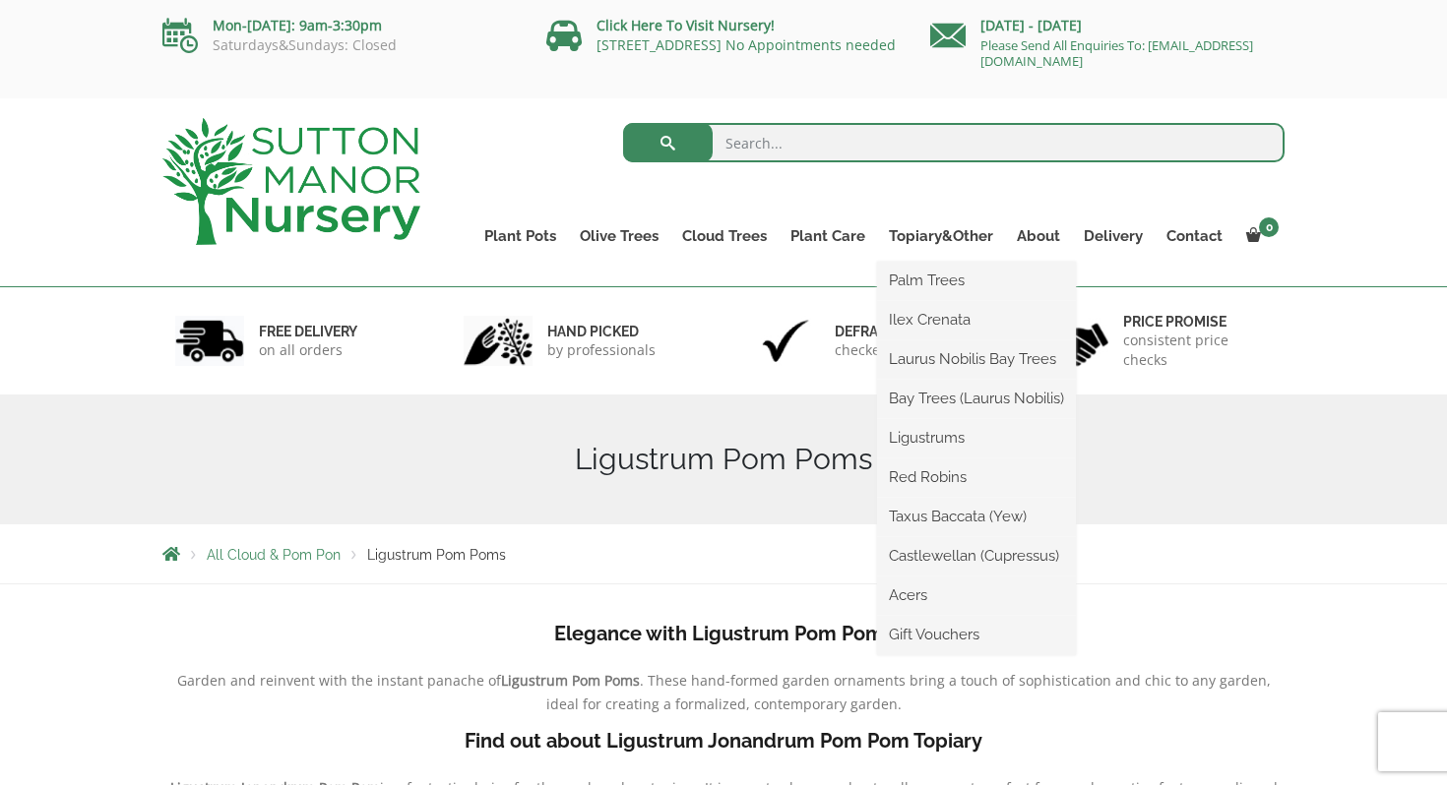
click at [922, 262] on ul "Palm Trees Ilex Crenata Laurus Nobilis Bay Trees Bay Trees (Laurus Nobilis) Lig…" at bounding box center [976, 459] width 199 height 394
click at [933, 237] on link "Topiary&Other" at bounding box center [941, 236] width 128 height 28
click at [927, 280] on link "Palm Trees" at bounding box center [976, 281] width 199 height 30
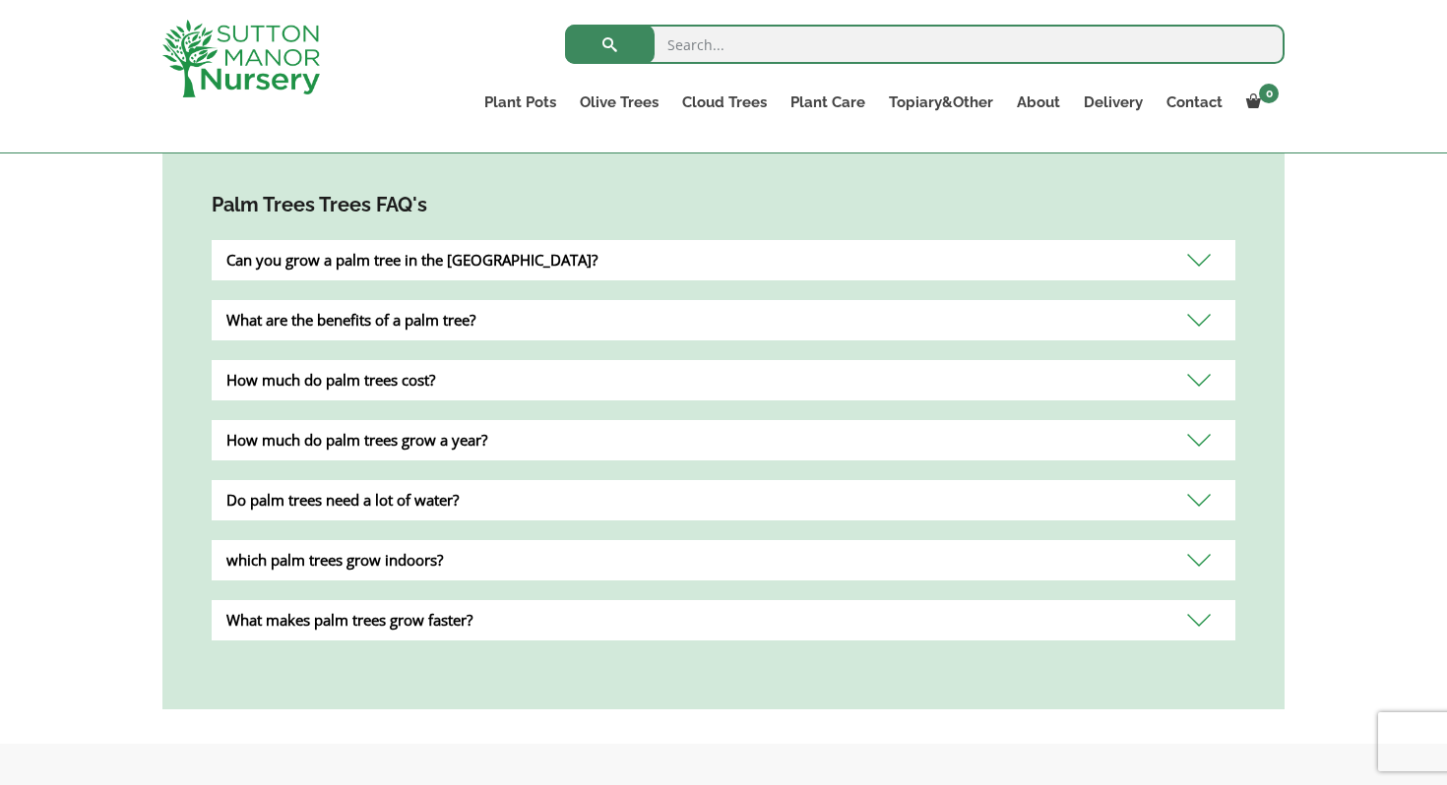
scroll to position [768, 0]
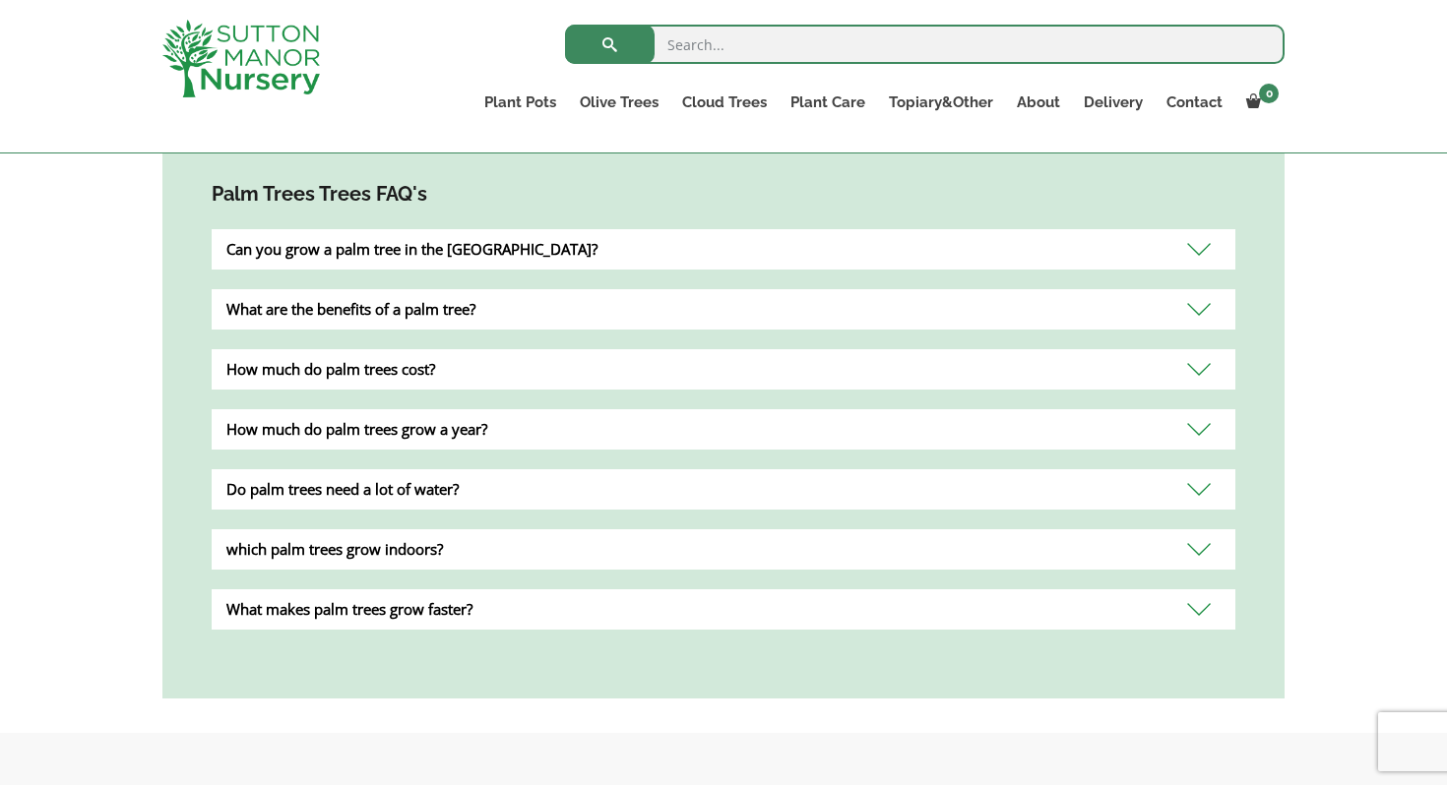
click at [466, 349] on div "How much do palm trees cost?" at bounding box center [724, 369] width 1024 height 40
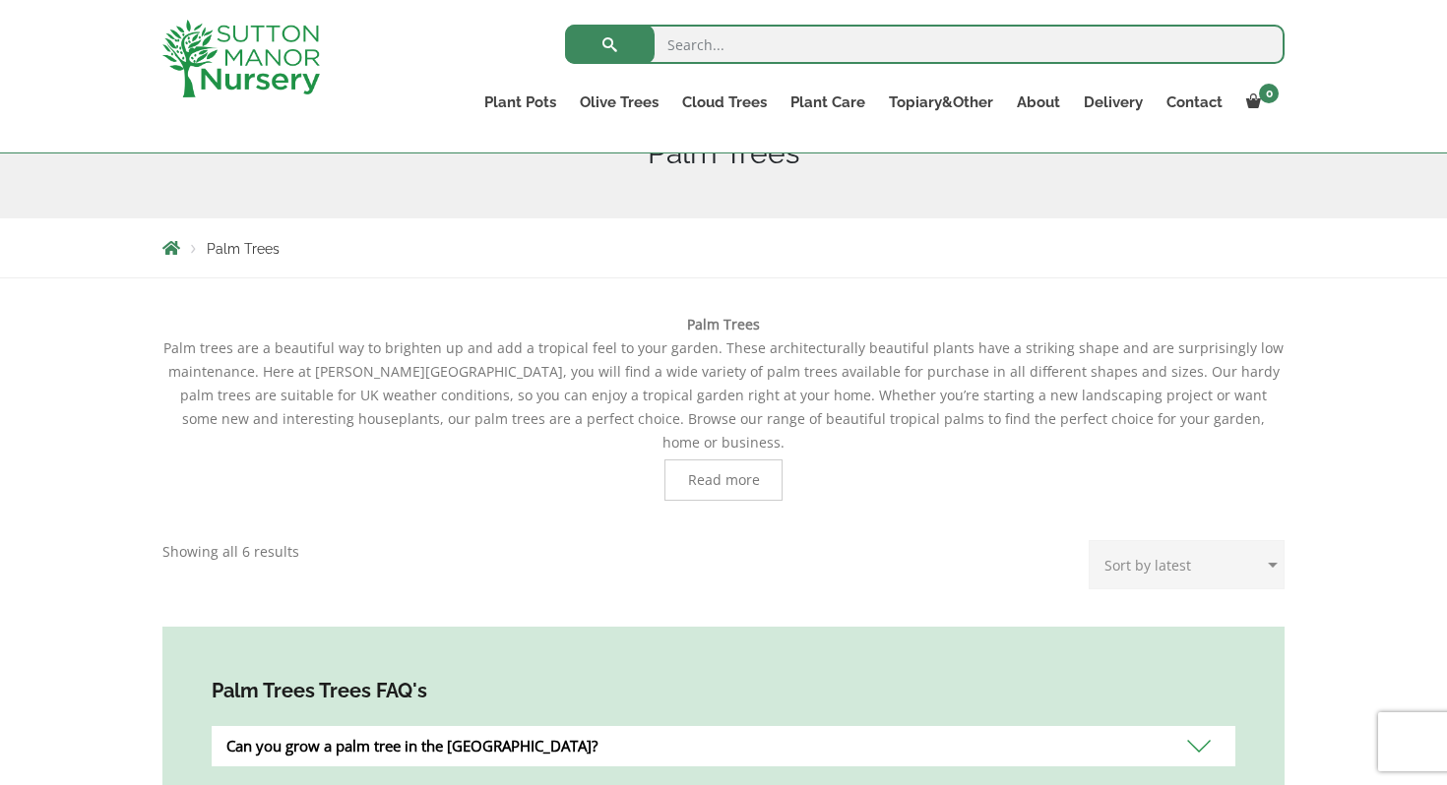
scroll to position [265, 0]
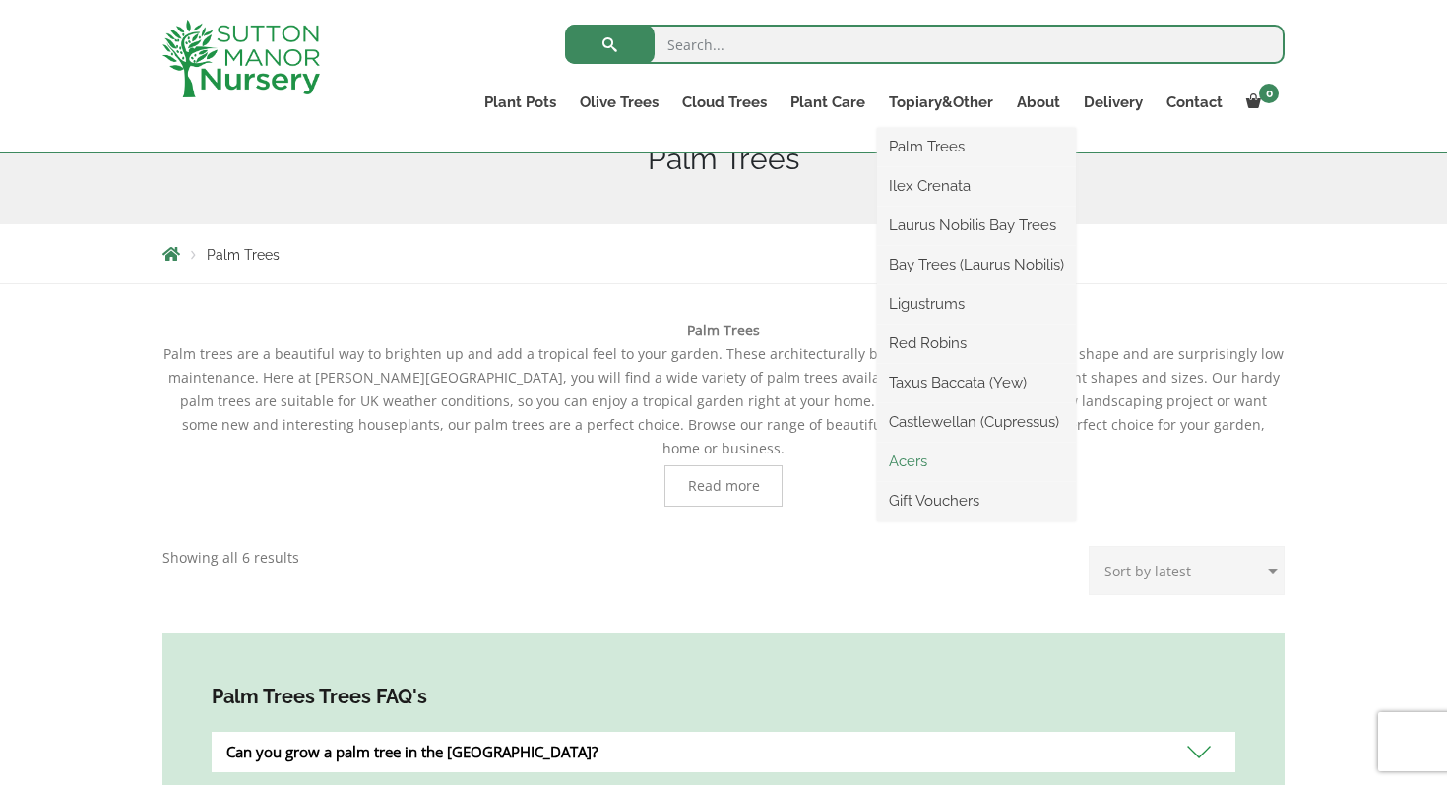
click at [906, 459] on link "Acers" at bounding box center [976, 462] width 199 height 30
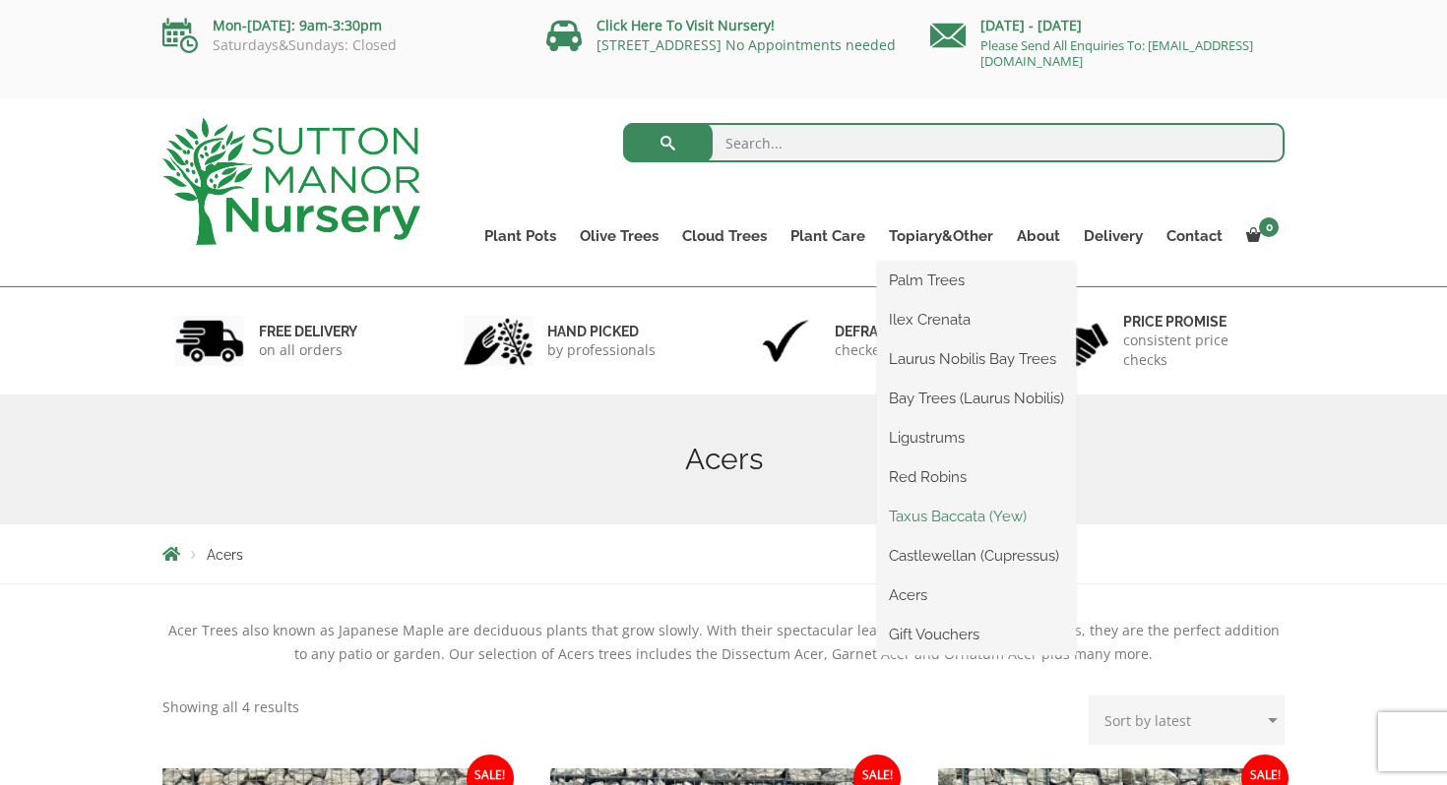
click at [943, 513] on link "Taxus Baccata (Yew)" at bounding box center [976, 517] width 199 height 30
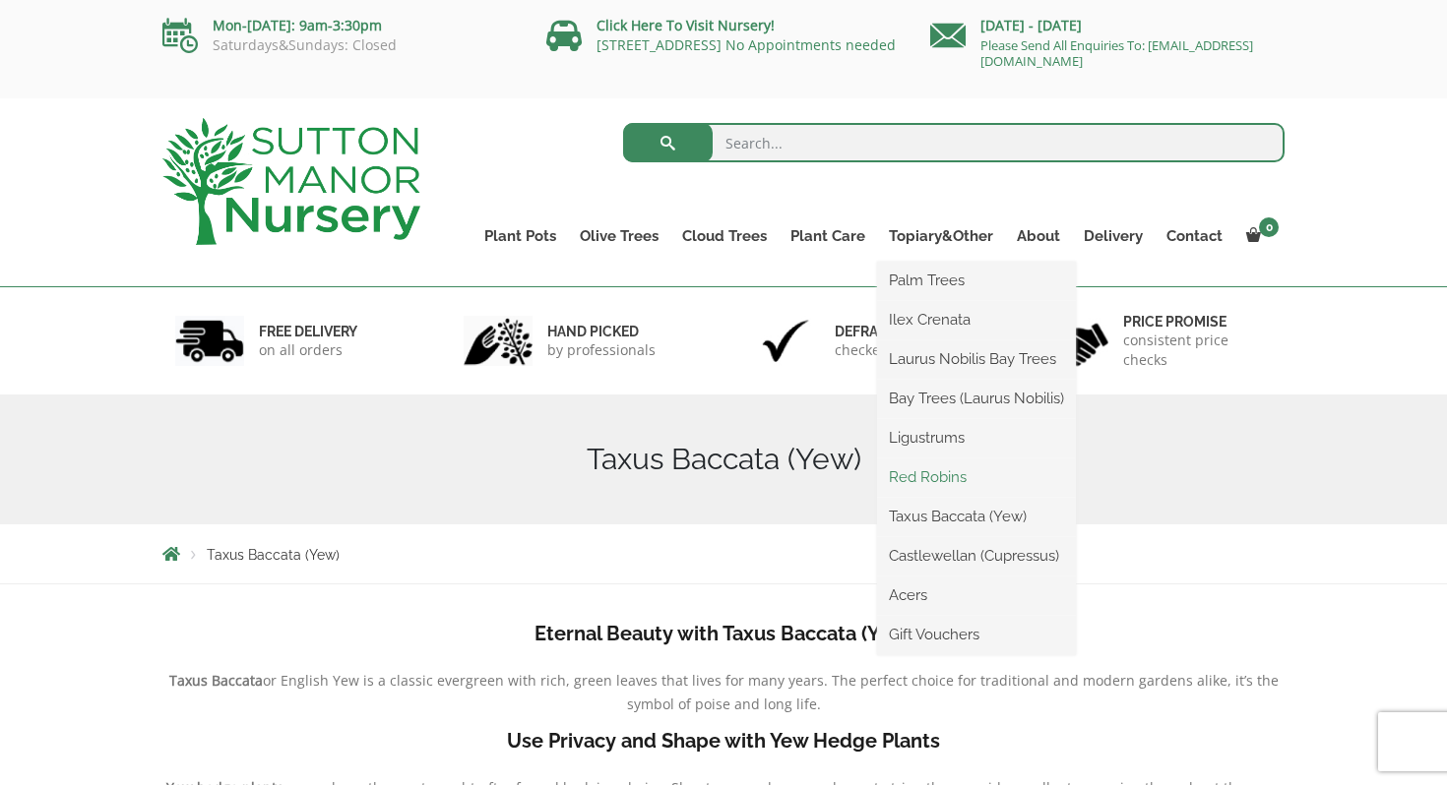
click at [933, 473] on link "Red Robins" at bounding box center [976, 478] width 199 height 30
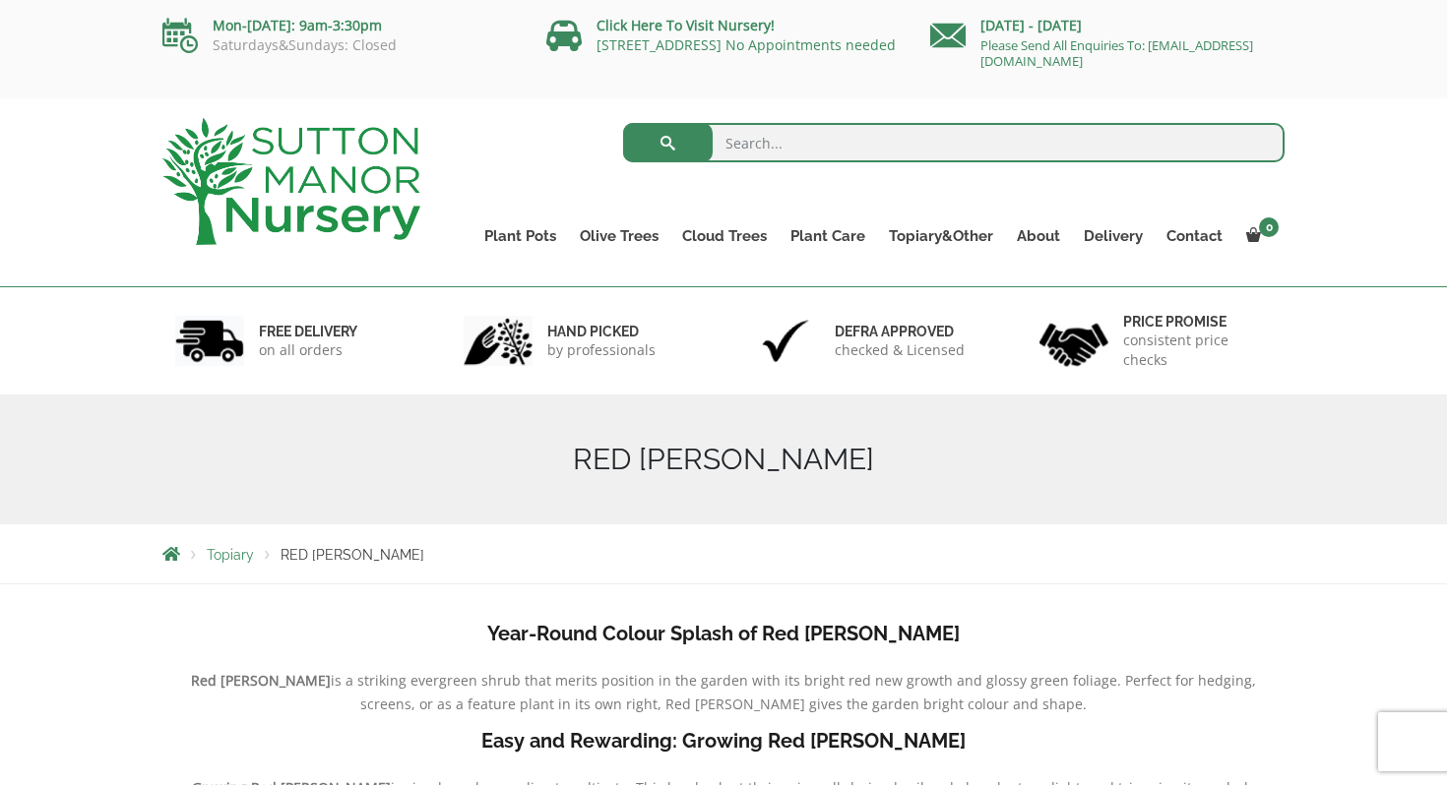
scroll to position [1, 0]
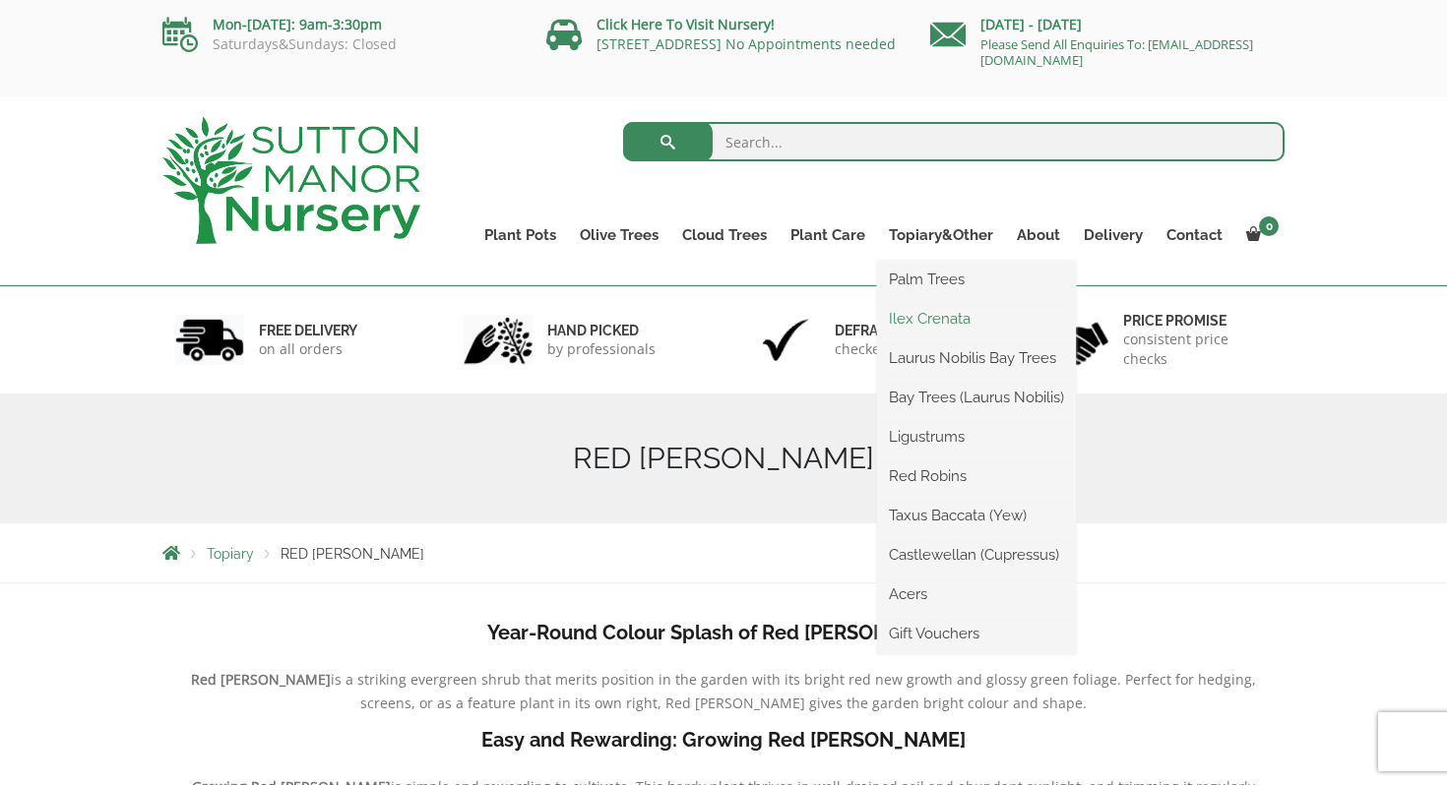
click at [940, 316] on link "Ilex Crenata" at bounding box center [976, 319] width 199 height 30
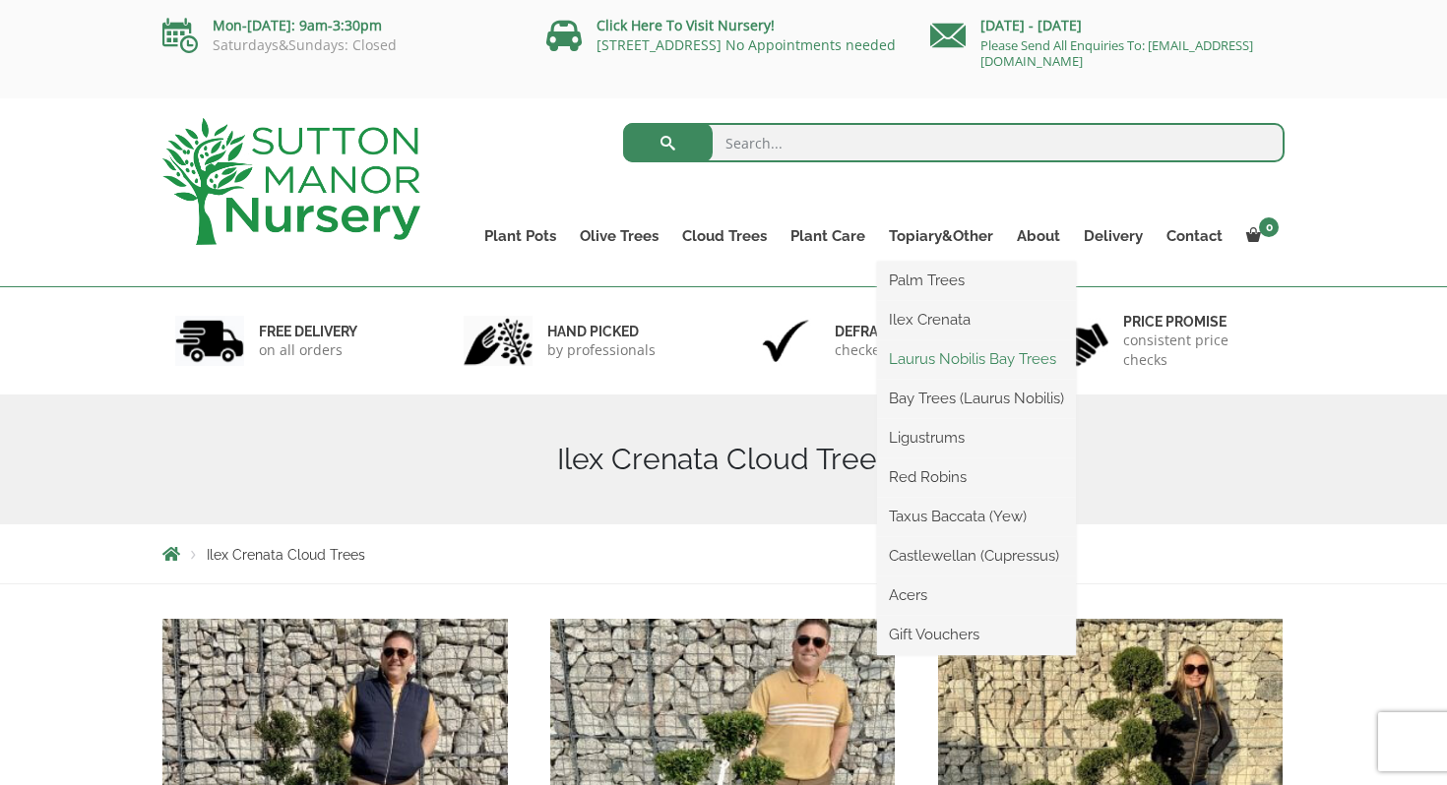
click at [937, 354] on link "Laurus Nobilis Bay Trees" at bounding box center [976, 359] width 199 height 30
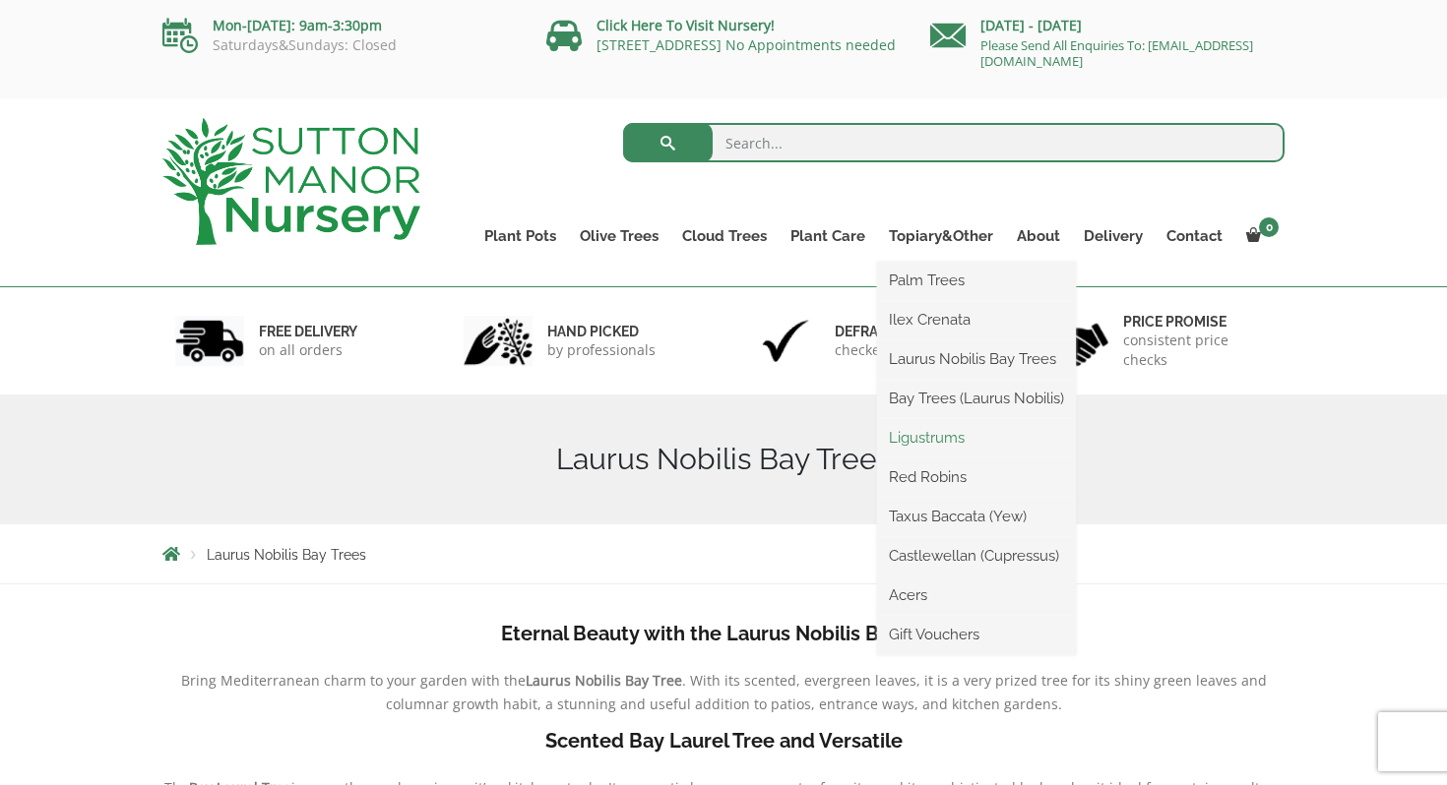
click at [941, 434] on link "Ligustrums" at bounding box center [976, 438] width 199 height 30
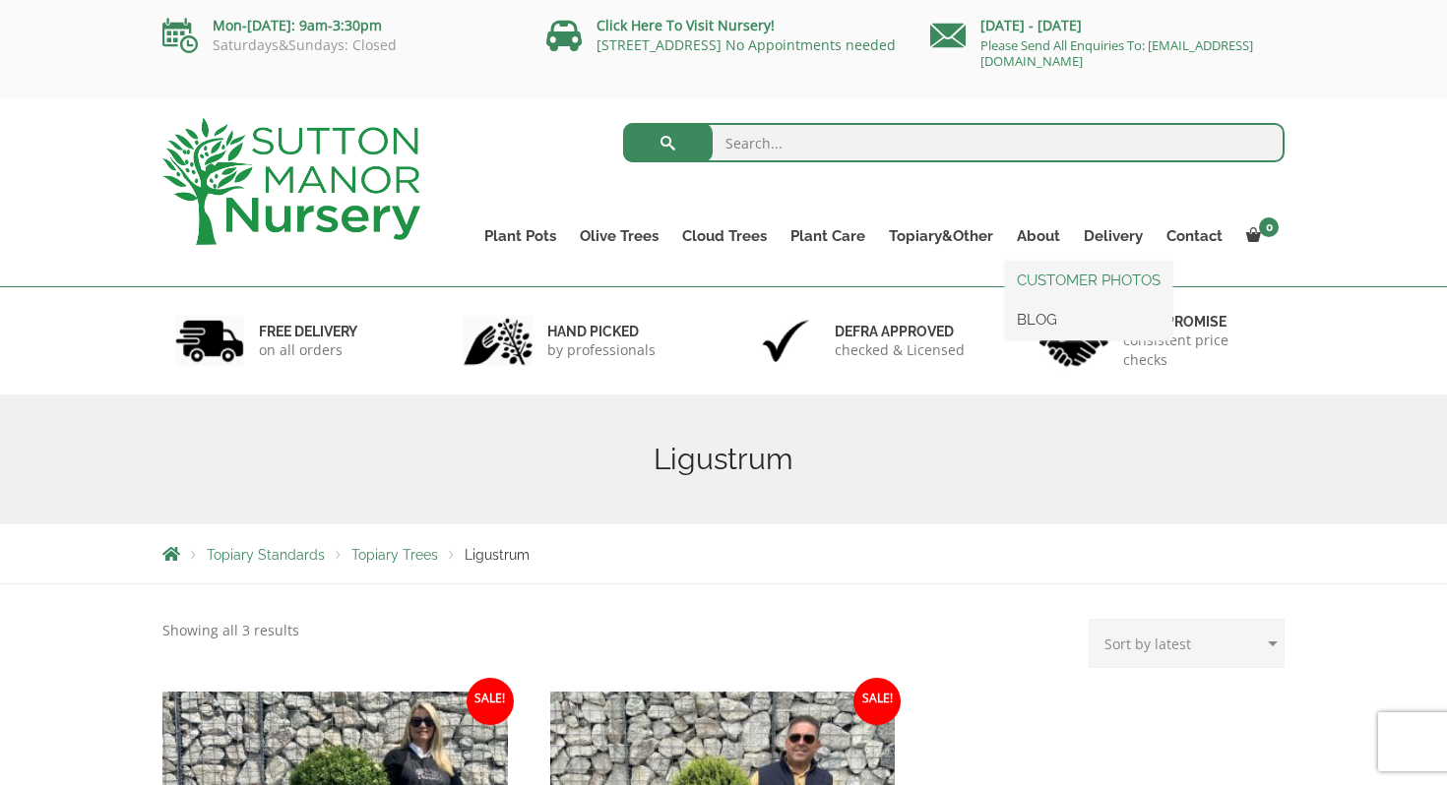
click at [1053, 277] on link "CUSTOMER PHOTOS" at bounding box center [1088, 281] width 167 height 30
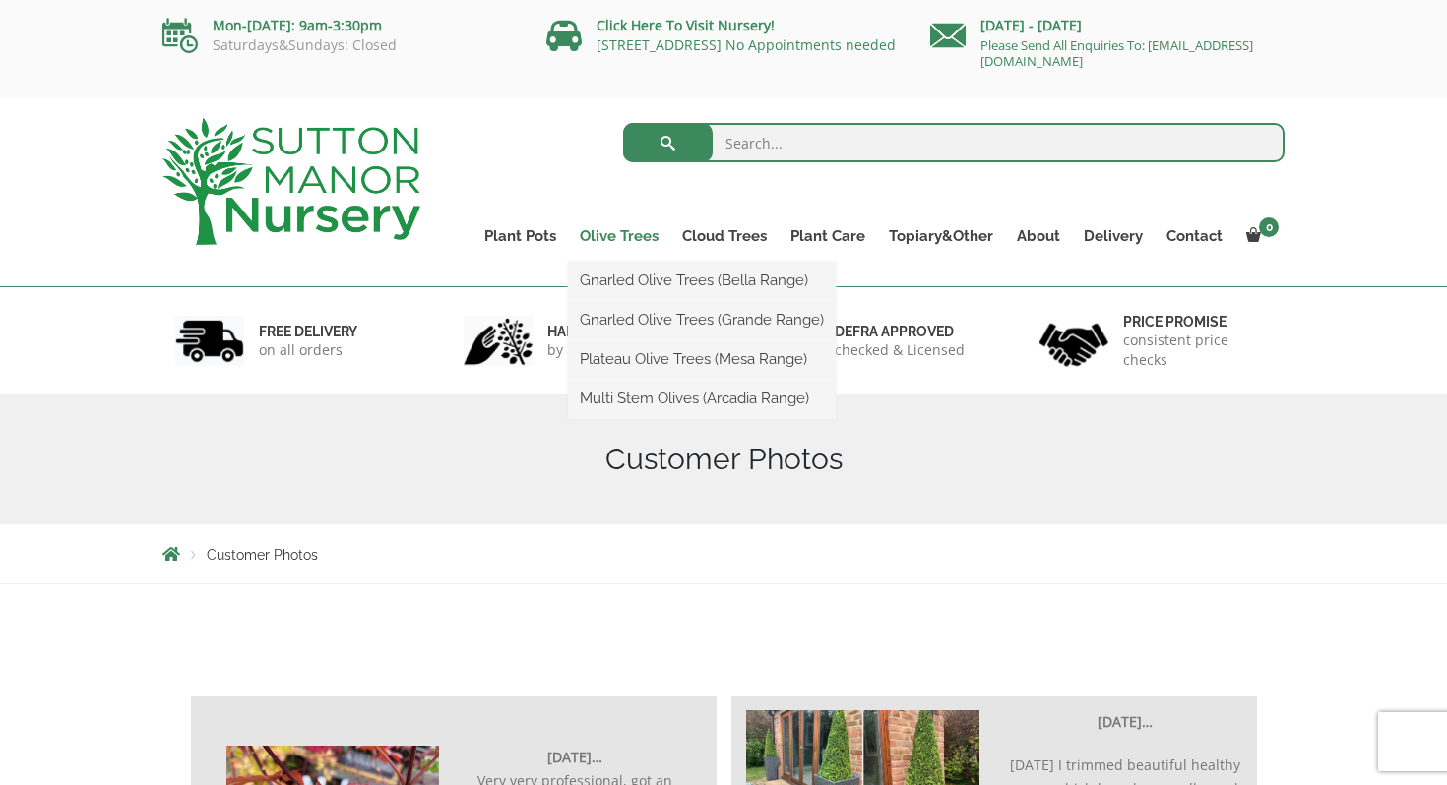
click at [634, 237] on link "Olive Trees" at bounding box center [619, 236] width 102 height 28
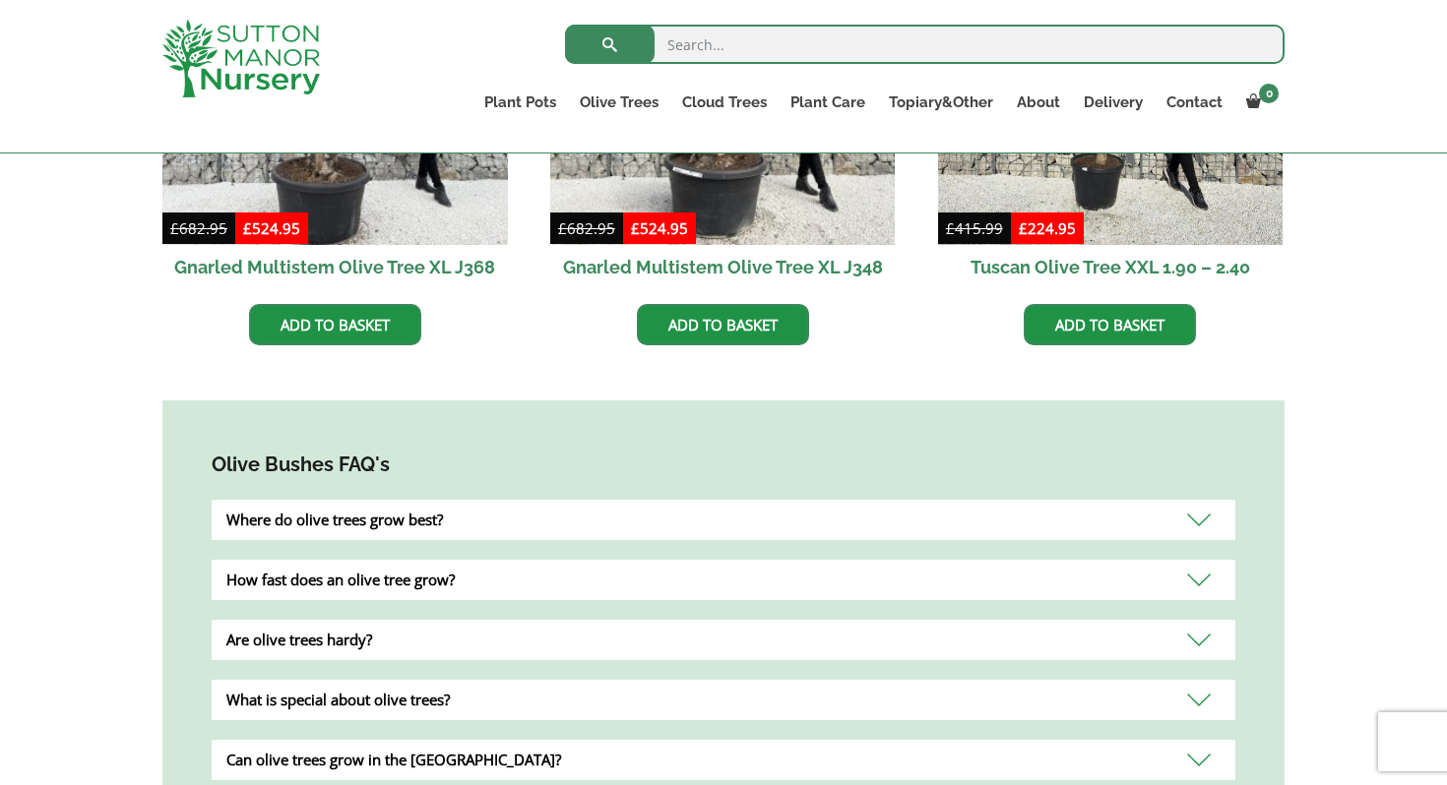
scroll to position [1471, 0]
click at [567, 504] on div "Where do olive trees grow best?" at bounding box center [724, 519] width 1024 height 40
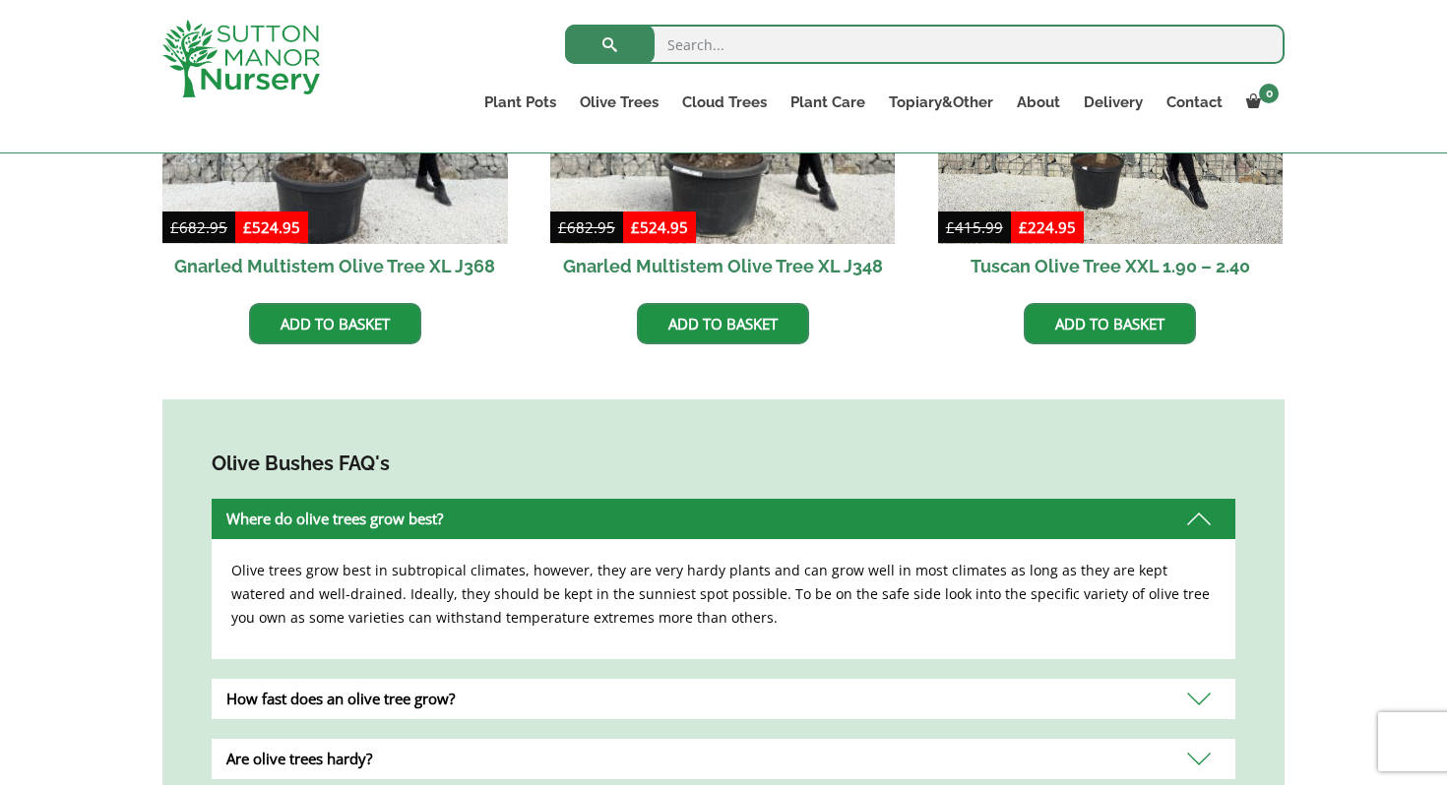
click at [516, 679] on div "How fast does an olive tree grow?" at bounding box center [724, 699] width 1024 height 40
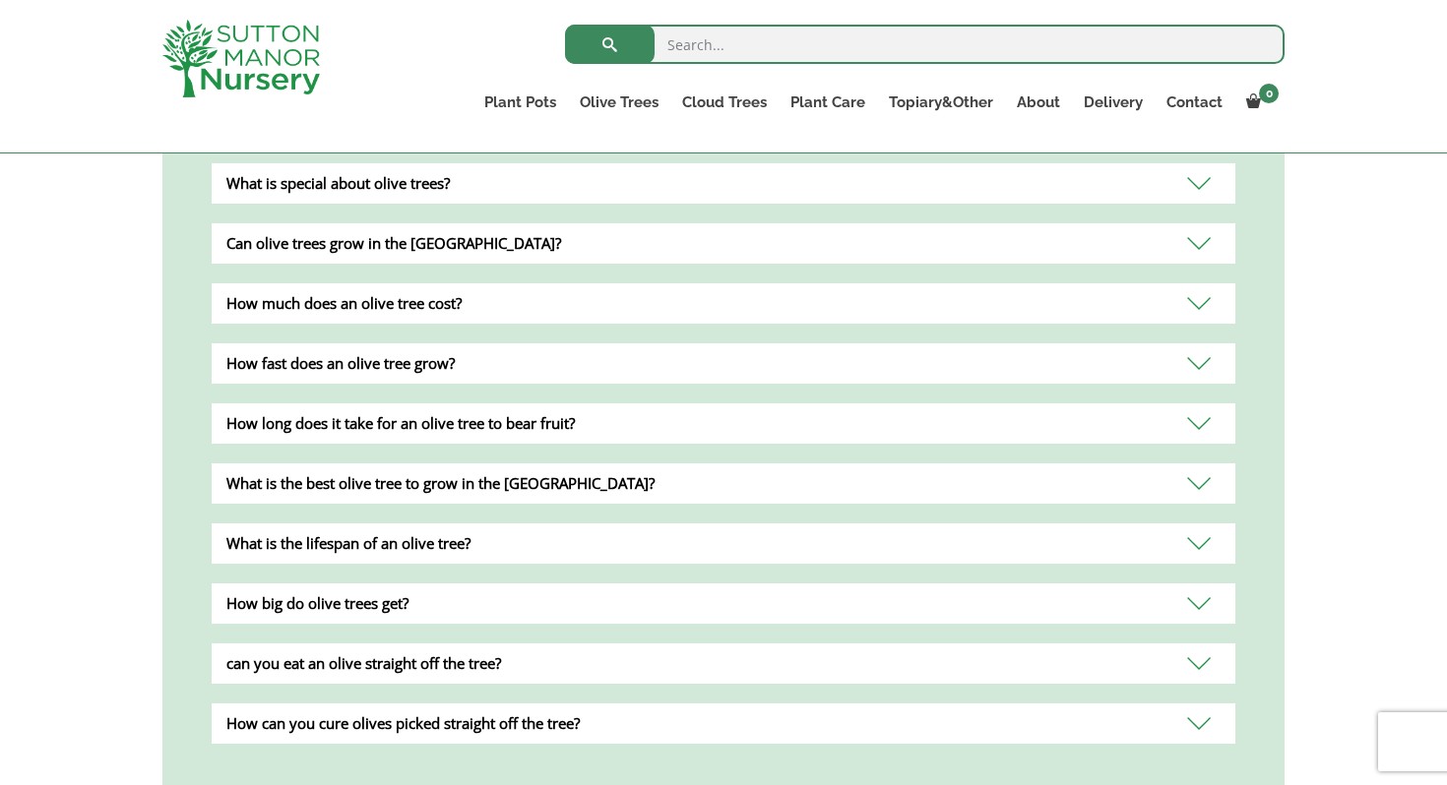
scroll to position [2090, 0]
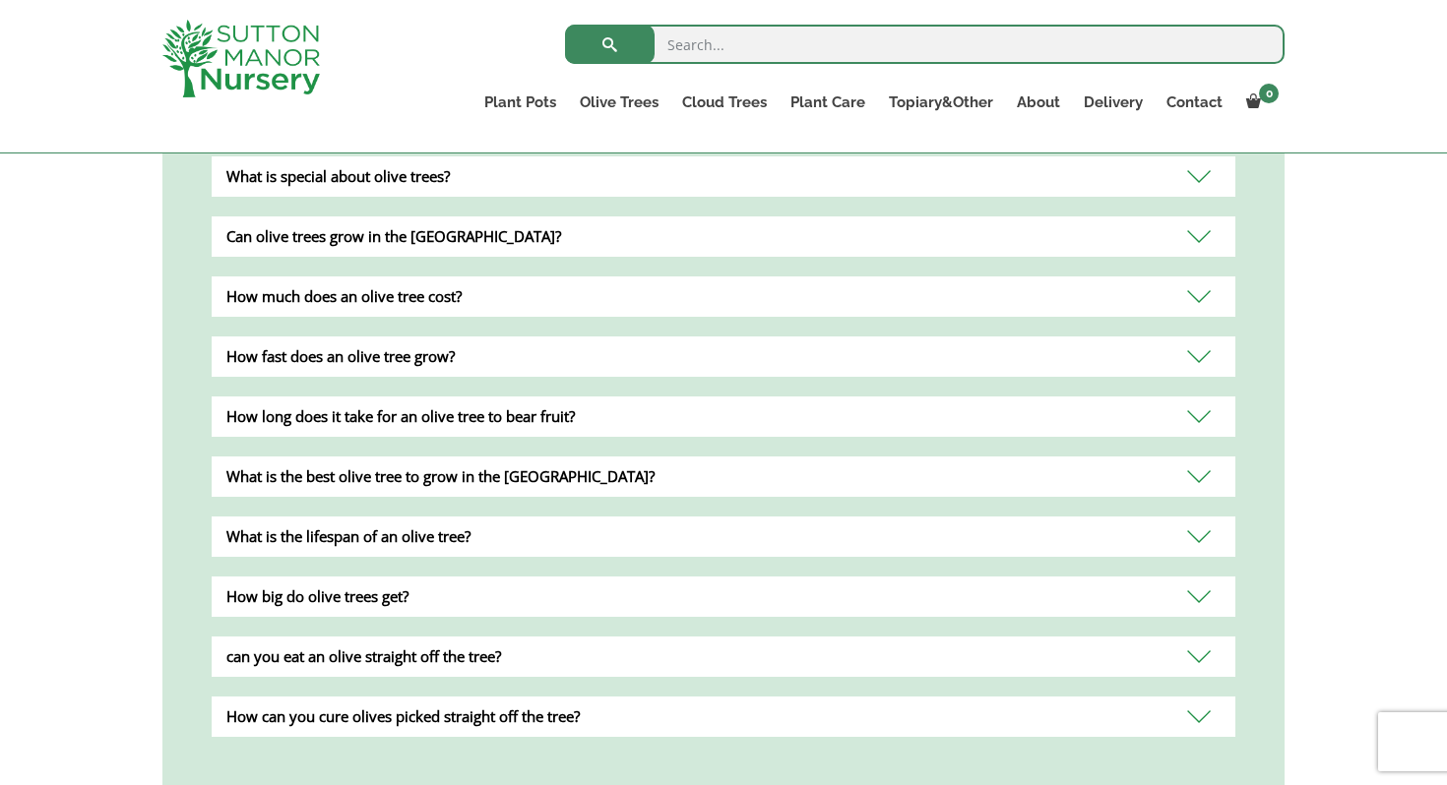
click at [454, 517] on div "What is the lifespan of an olive tree?" at bounding box center [724, 537] width 1024 height 40
